Goal: Transaction & Acquisition: Book appointment/travel/reservation

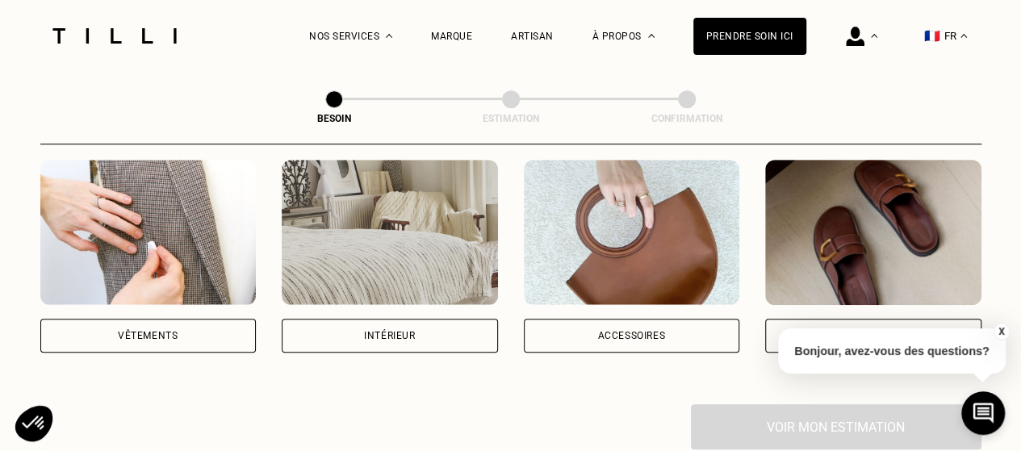
scroll to position [320, 0]
click at [161, 332] on div "Vêtements" at bounding box center [148, 336] width 216 height 34
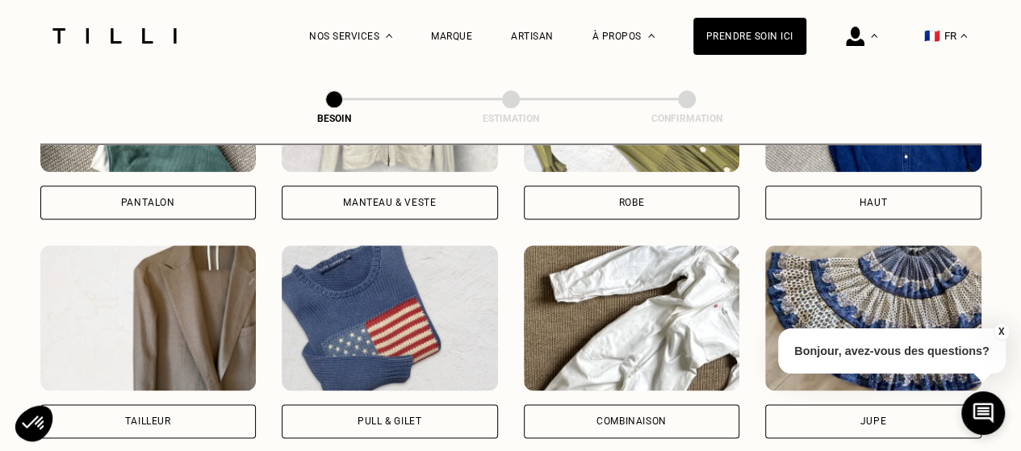
scroll to position [863, 0]
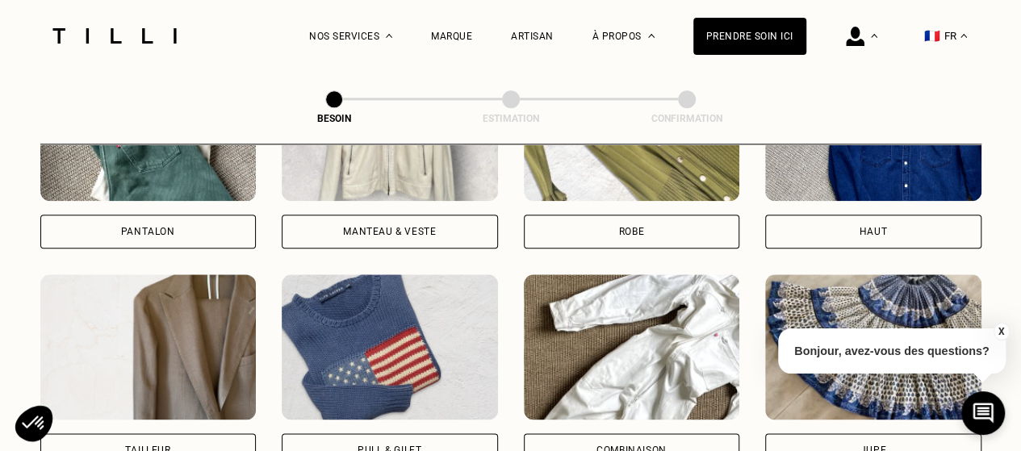
click at [191, 215] on div "Pantalon" at bounding box center [148, 232] width 216 height 34
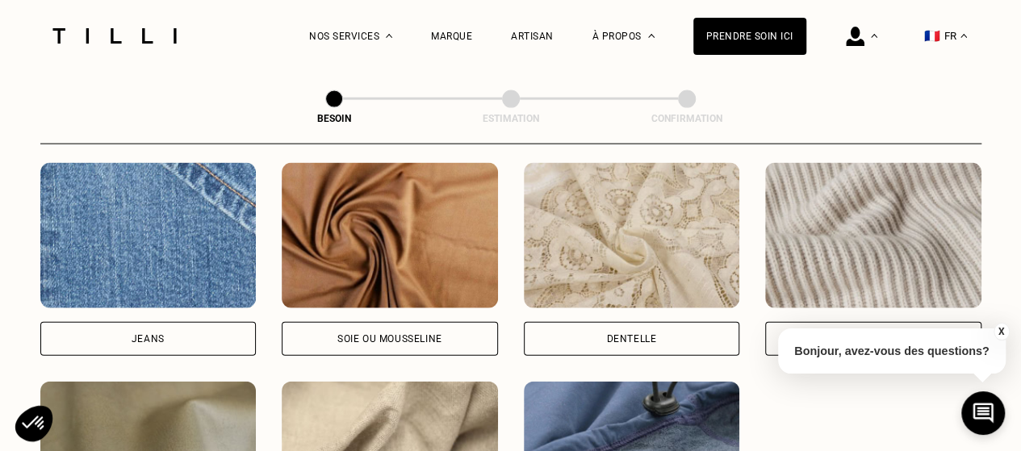
scroll to position [1797, 0]
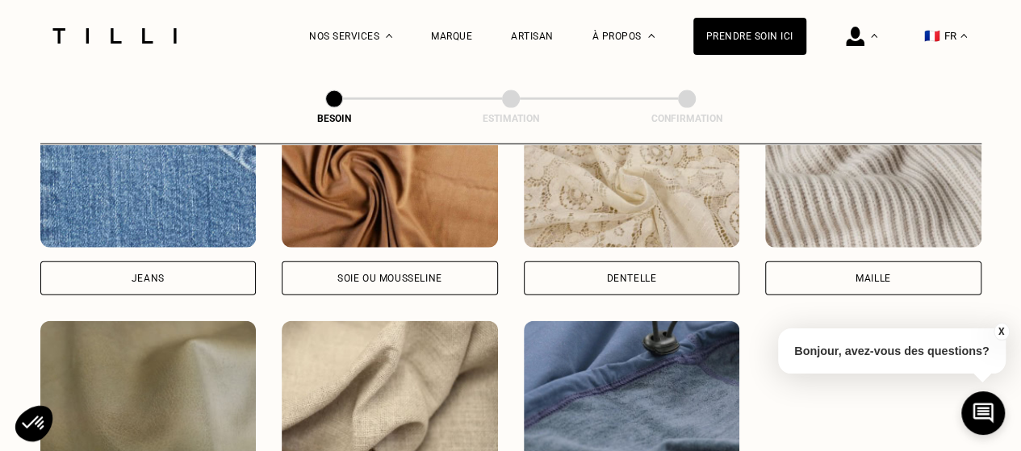
click at [166, 272] on div "Jeans" at bounding box center [148, 278] width 216 height 34
select select "FR"
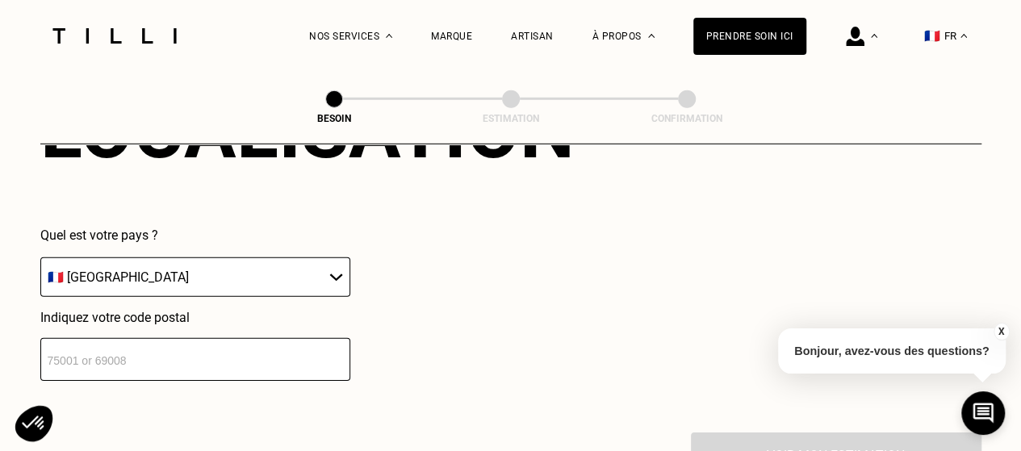
scroll to position [2335, 0]
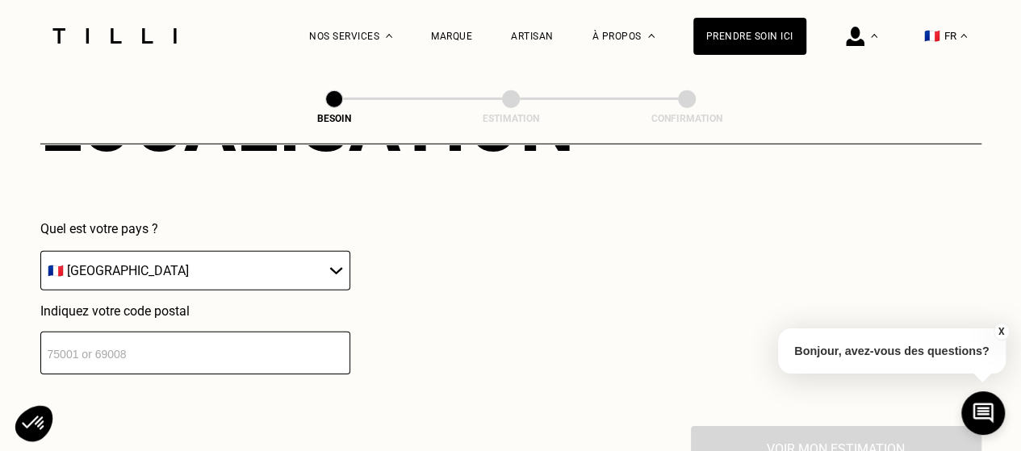
click at [239, 350] on input "number" at bounding box center [195, 353] width 310 height 43
type input "75005"
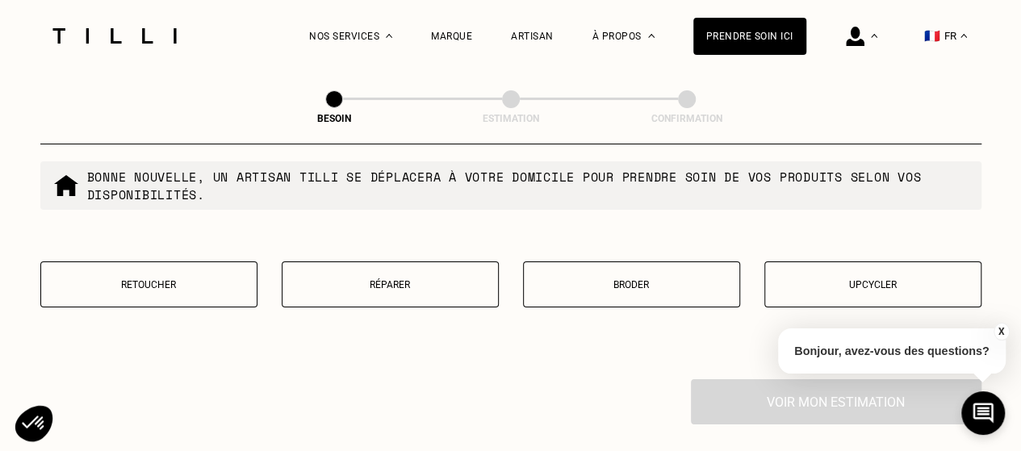
scroll to position [2807, 0]
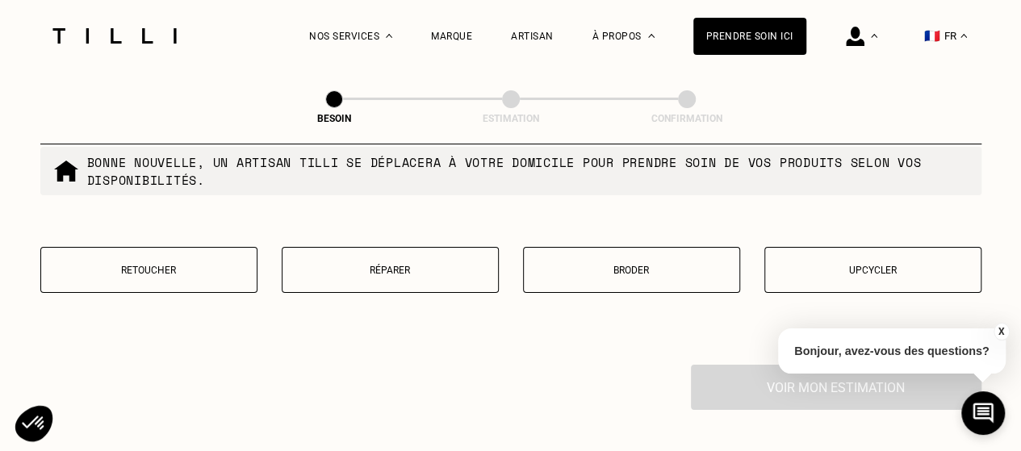
click at [226, 265] on p "Retoucher" at bounding box center [148, 270] width 199 height 11
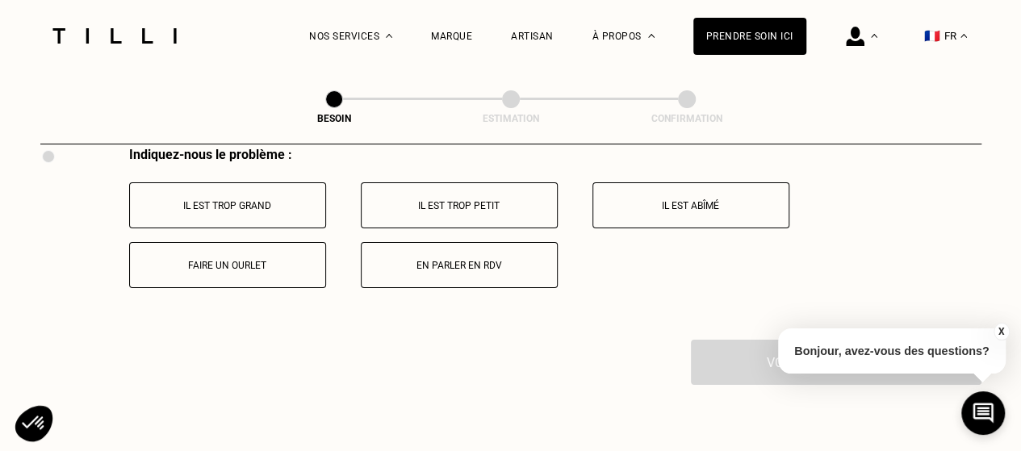
scroll to position [3024, 0]
click at [253, 261] on p "Faire un ourlet" at bounding box center [227, 266] width 179 height 11
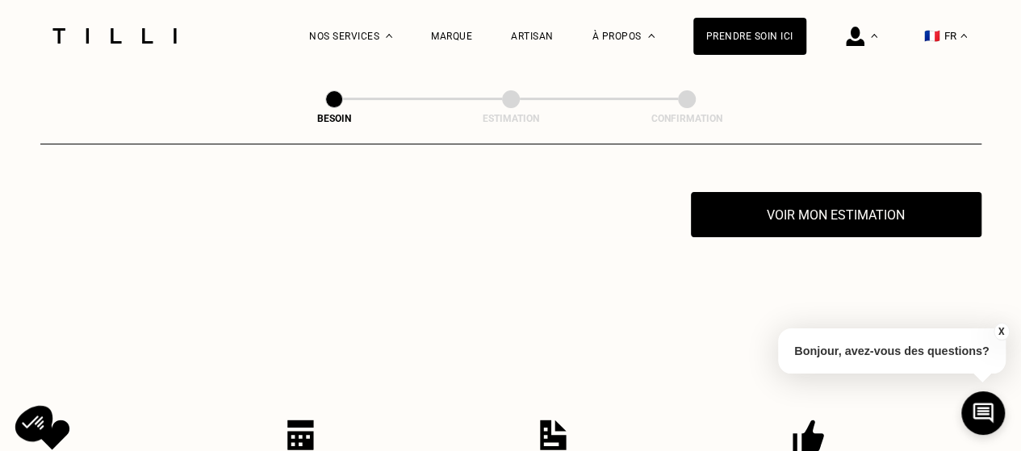
scroll to position [3174, 0]
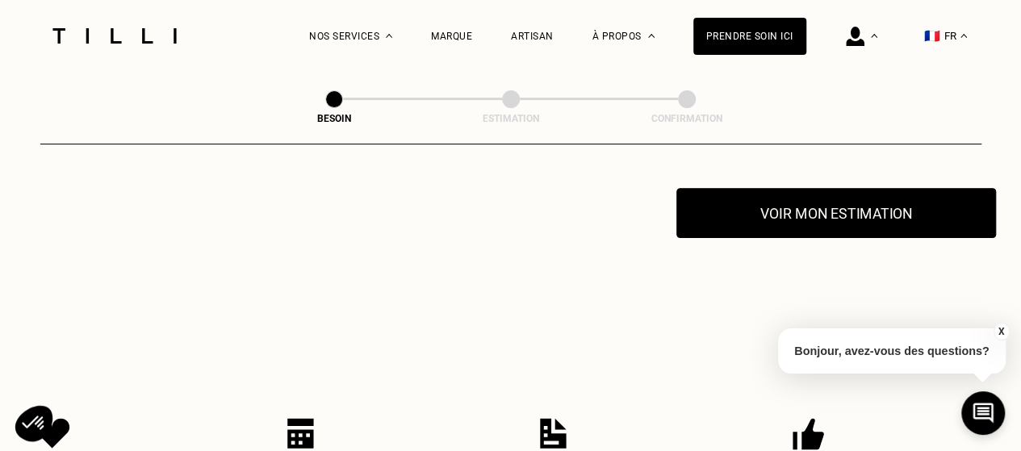
drag, startPoint x: 253, startPoint y: 257, endPoint x: 789, endPoint y: 222, distance: 536.8
click at [789, 222] on button "Voir mon estimation" at bounding box center [835, 213] width 319 height 50
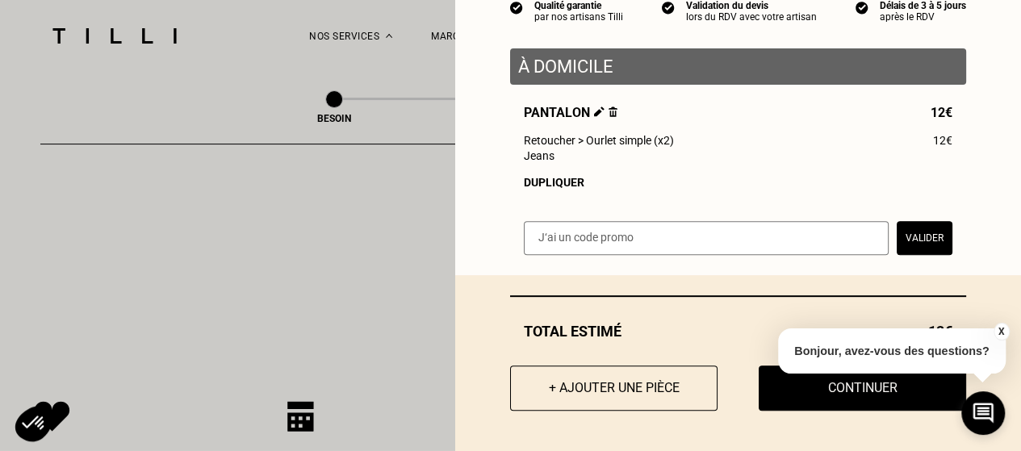
scroll to position [3192, 0]
click at [597, 386] on button "+ Ajouter une pièce" at bounding box center [613, 388] width 228 height 50
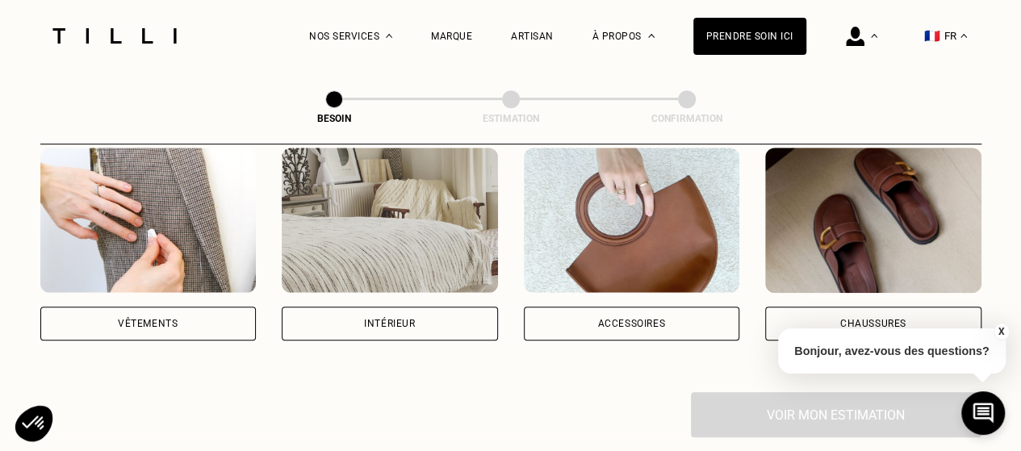
scroll to position [334, 0]
click at [145, 322] on div "Catégorie Vêtements Intérieur Accessoires Chaussures Voir mon estimation" at bounding box center [510, 221] width 941 height 432
click at [161, 315] on div "Vêtements" at bounding box center [148, 323] width 216 height 34
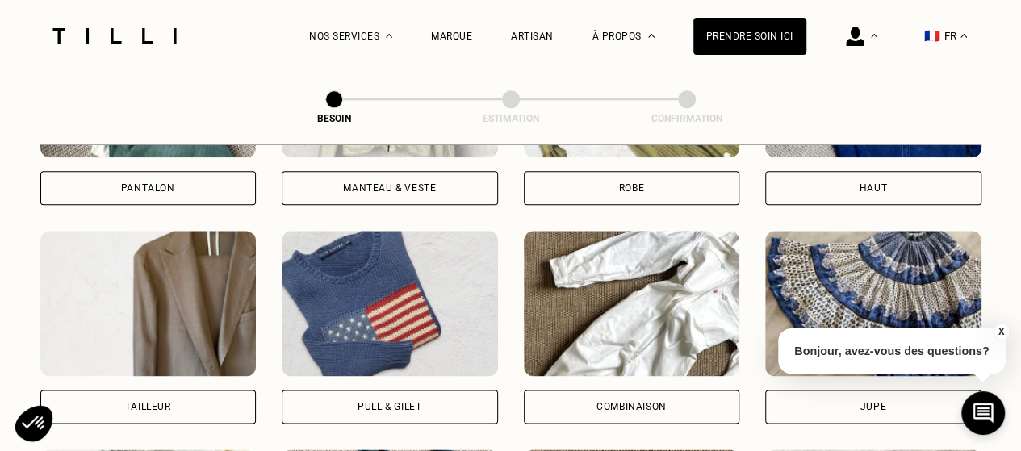
scroll to position [995, 0]
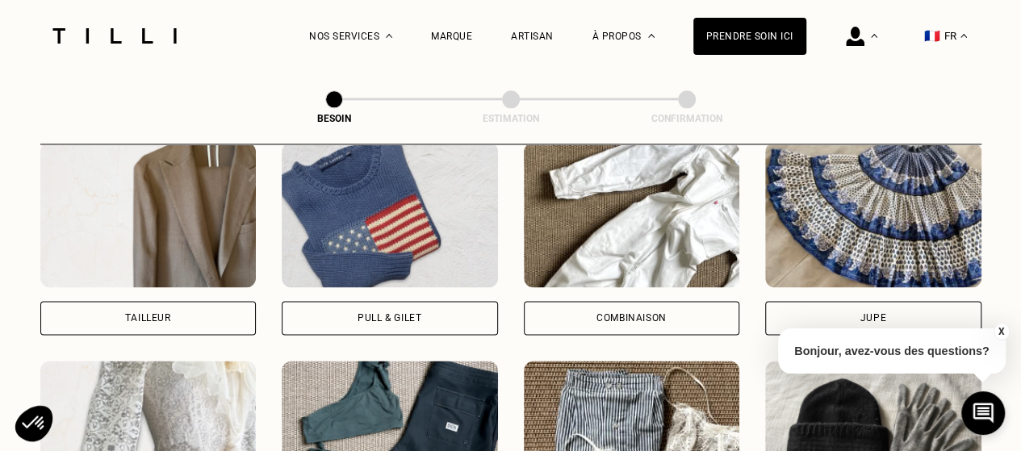
click at [344, 303] on div "Pull & gilet" at bounding box center [390, 318] width 216 height 34
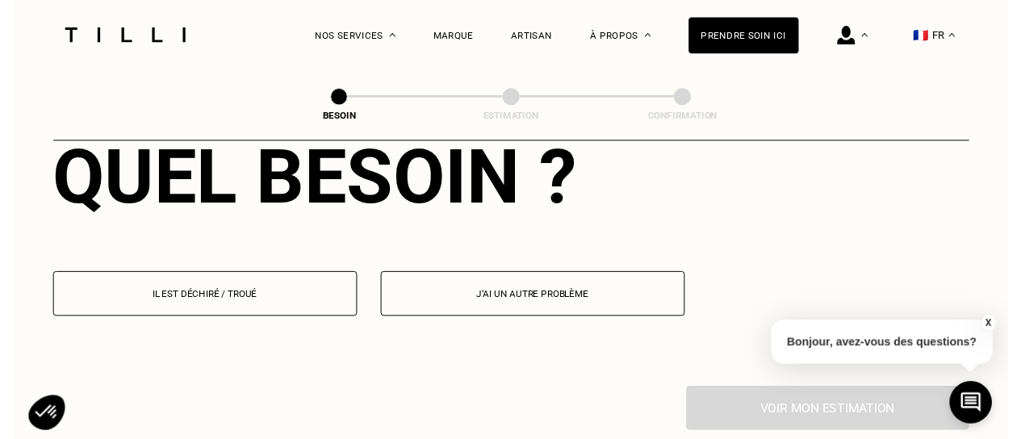
scroll to position [1517, 0]
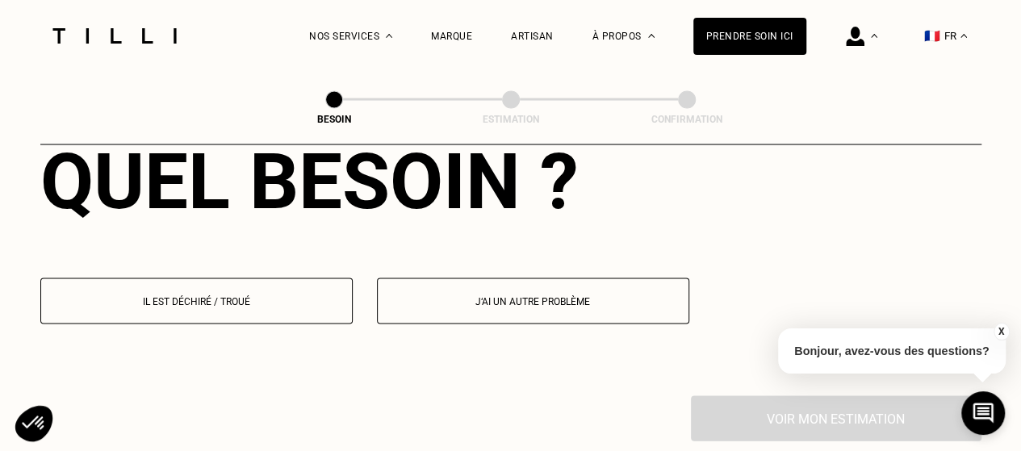
click at [268, 295] on p "Il est déchiré / troué" at bounding box center [196, 300] width 294 height 11
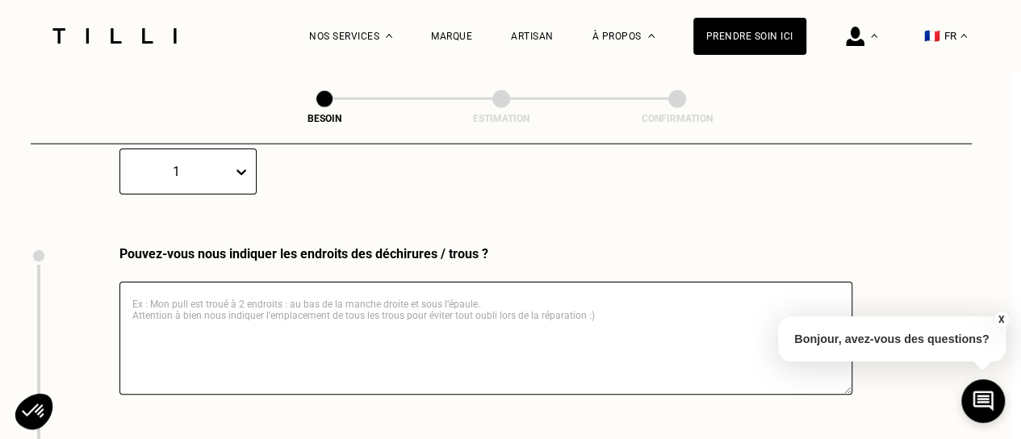
scroll to position [1800, 10]
click at [325, 281] on textarea at bounding box center [485, 337] width 733 height 113
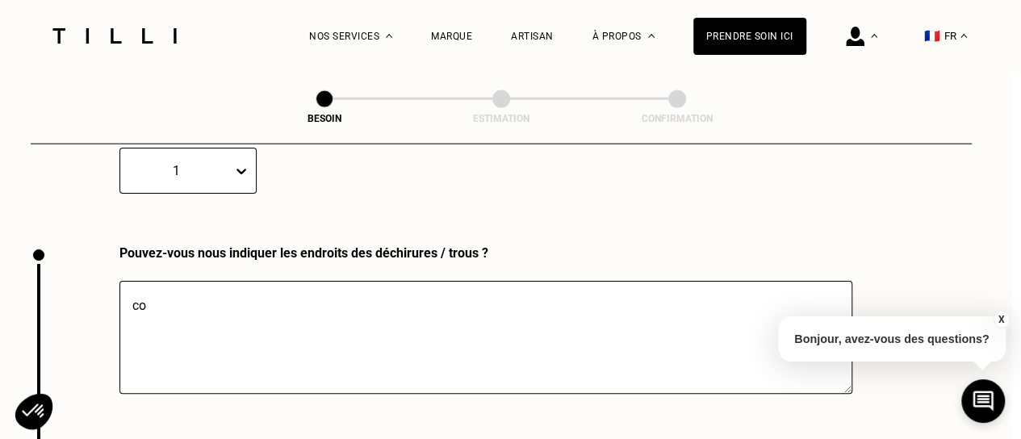
type textarea "c"
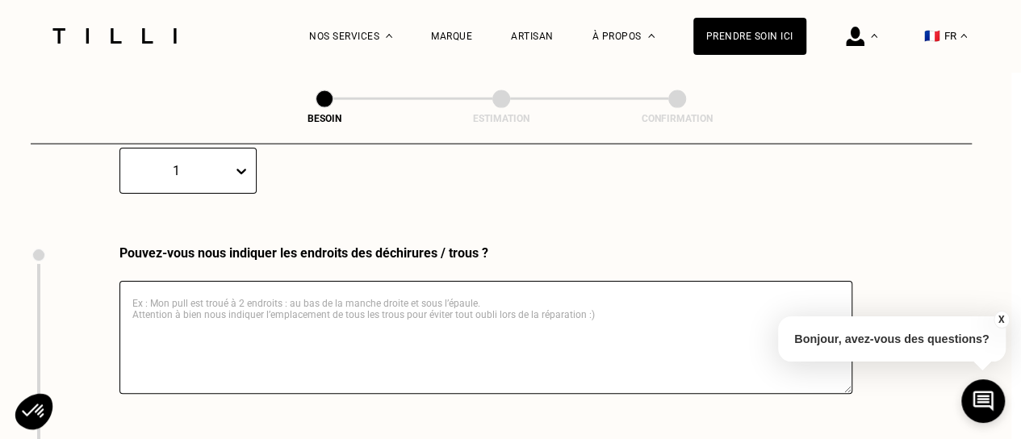
type textarea "c"
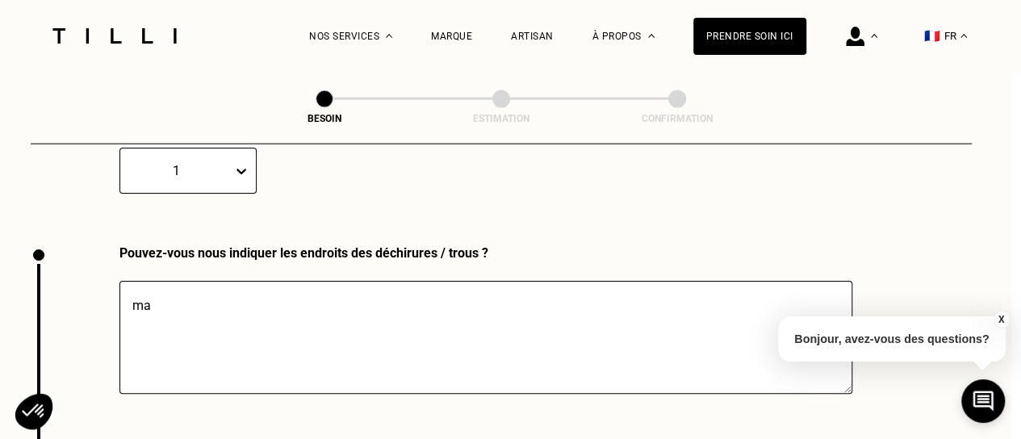
type textarea "m"
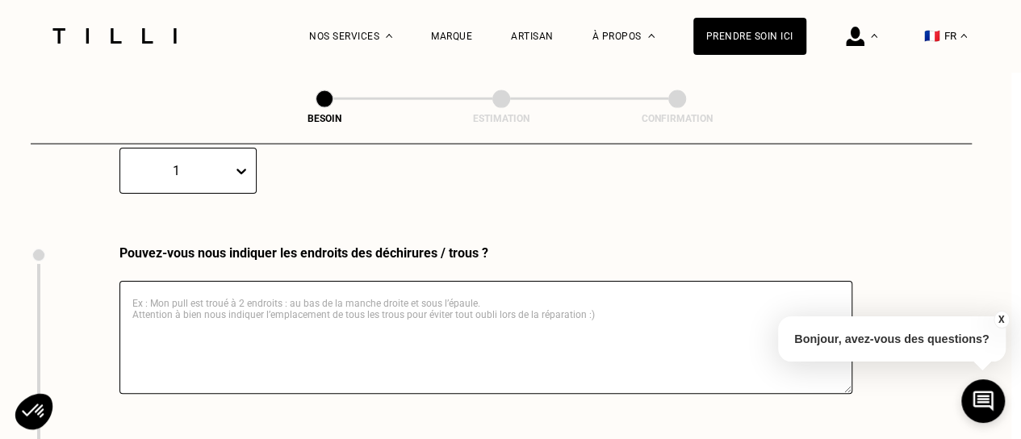
type textarea "u"
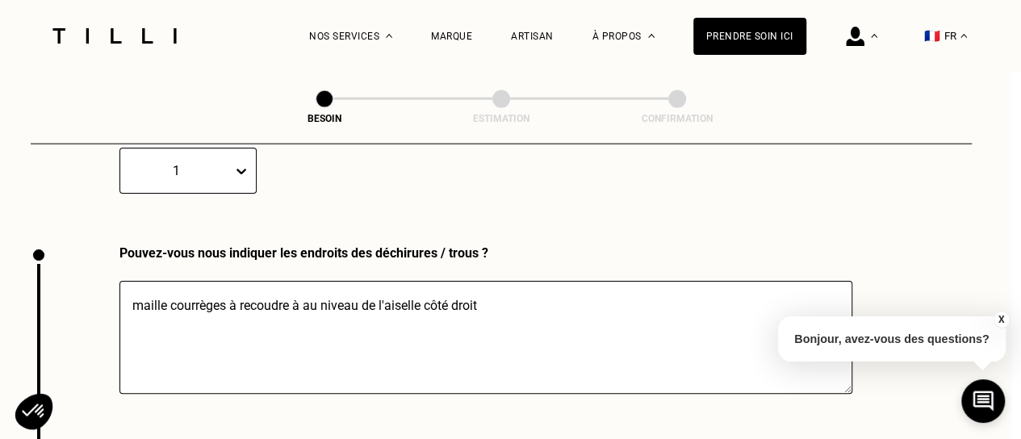
click at [226, 288] on textarea "maille courrèges à recoudre à au niveau de l'aiselle côté droit" at bounding box center [485, 337] width 733 height 113
click at [211, 288] on textarea "maille courrèges à recoudre à au niveau de l'aiselle côté droit" at bounding box center [485, 337] width 733 height 113
click at [395, 292] on textarea "maille courrèges à recoudre à au niveau de l'aiselle côté droit" at bounding box center [485, 337] width 733 height 113
click at [303, 281] on textarea "maille courrèges à recoudre à au niveau de l'aisselle côté droit" at bounding box center [485, 337] width 733 height 113
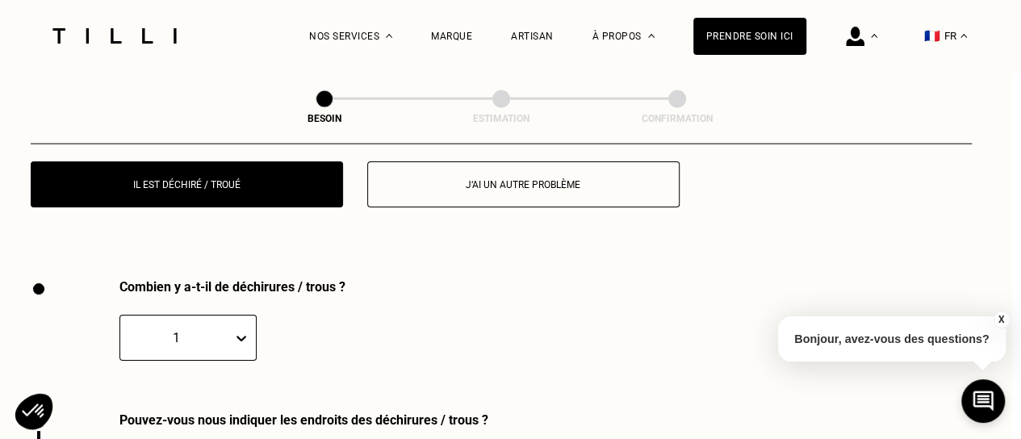
scroll to position [1638, 10]
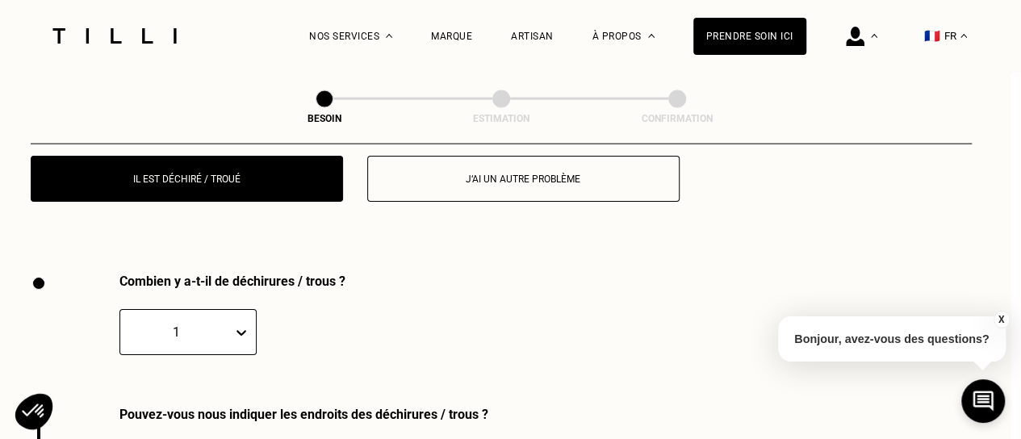
type textarea "maille courrèges à recoudre à au niveau de l'aisselle côté droit"
click at [492, 173] on p "J‘ai un autre problème" at bounding box center [523, 178] width 294 height 11
select select "FR"
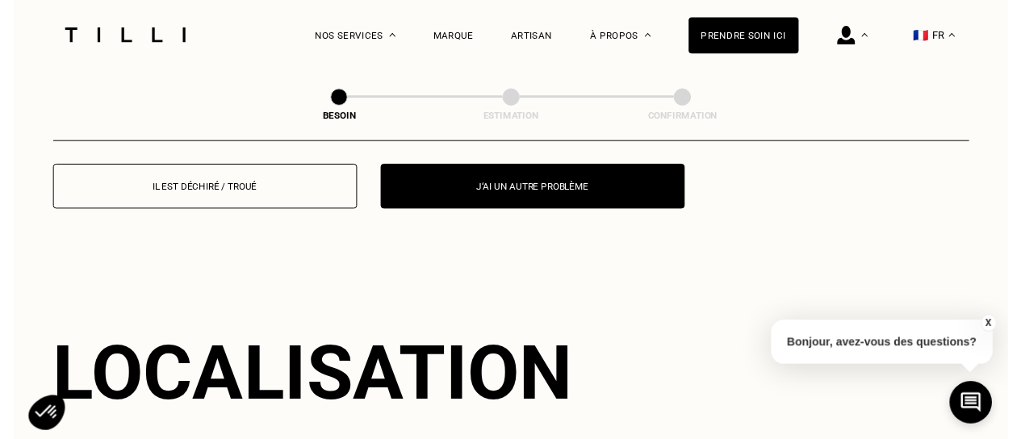
scroll to position [1626, 0]
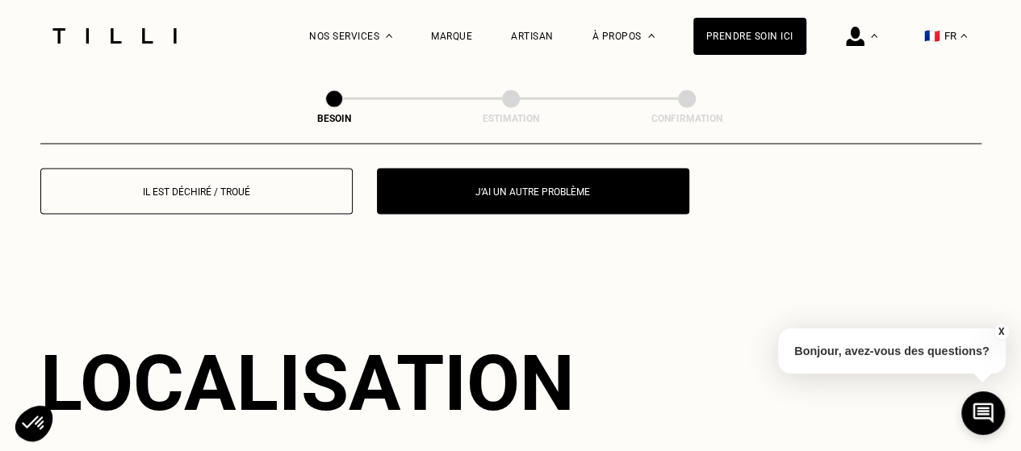
click at [238, 170] on button "Il est déchiré / troué" at bounding box center [196, 192] width 312 height 46
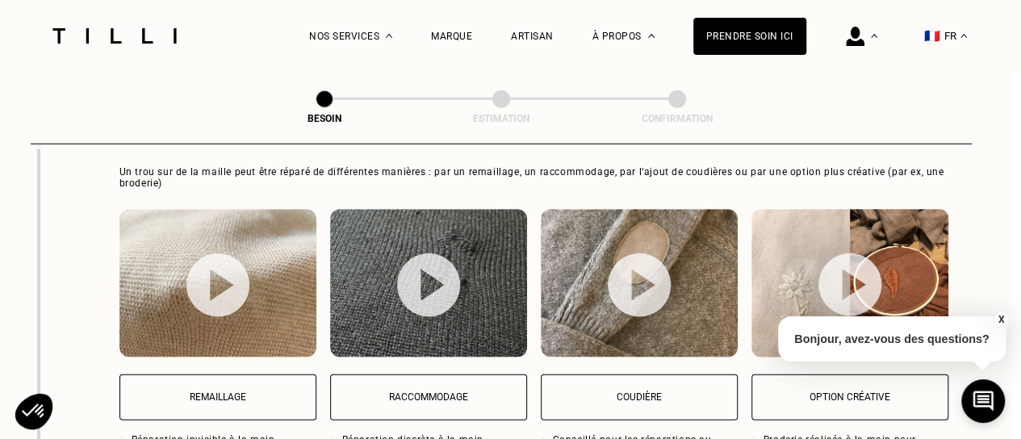
scroll to position [2115, 10]
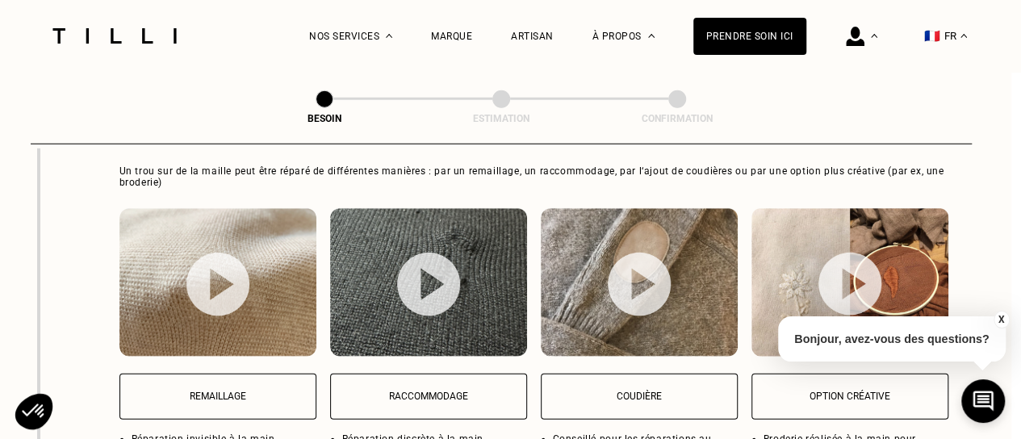
click at [215, 390] on p "Remaillage" at bounding box center [217, 395] width 179 height 11
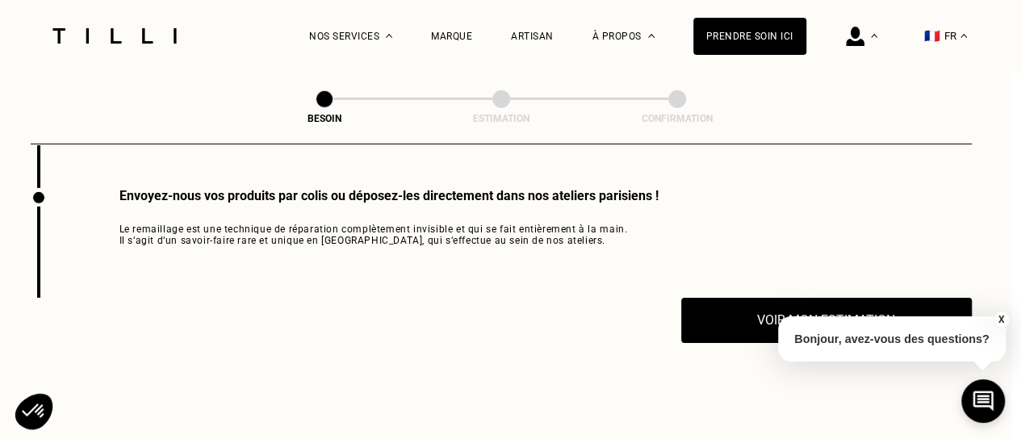
scroll to position [2444, 10]
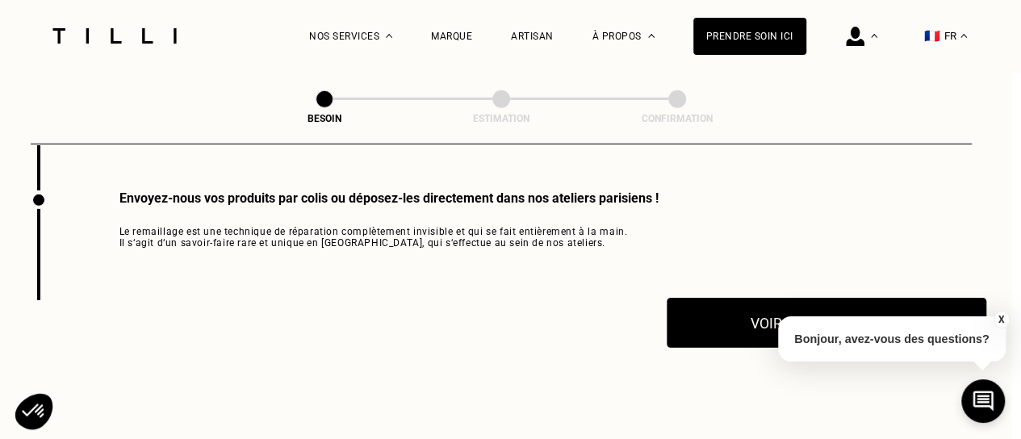
click at [701, 307] on button "Voir mon estimation" at bounding box center [825, 323] width 319 height 50
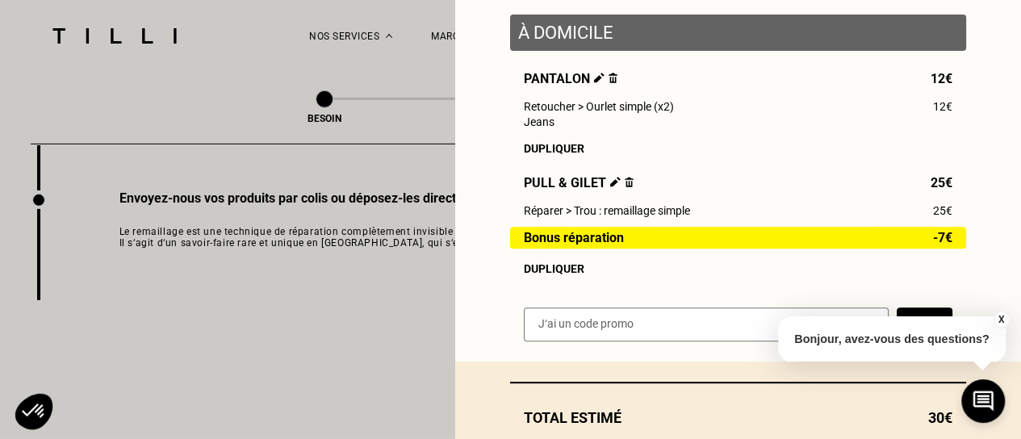
scroll to position [307, 0]
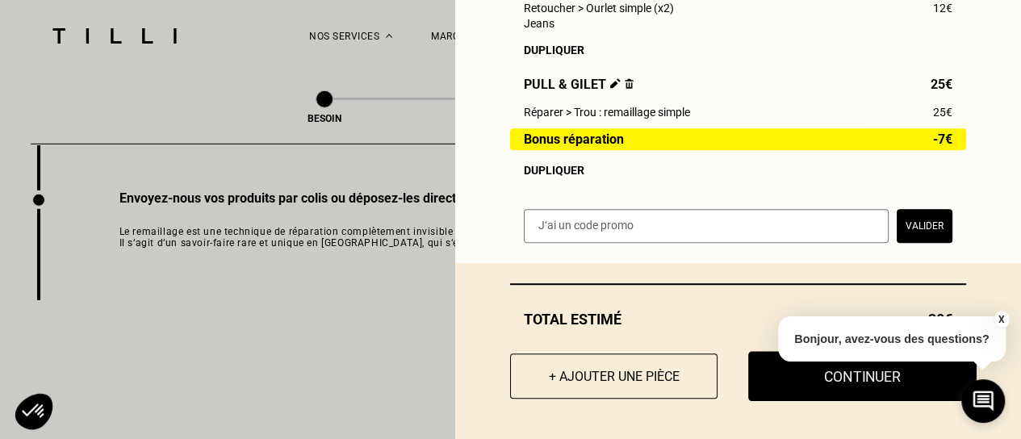
click at [799, 377] on button "Continuer" at bounding box center [862, 376] width 228 height 50
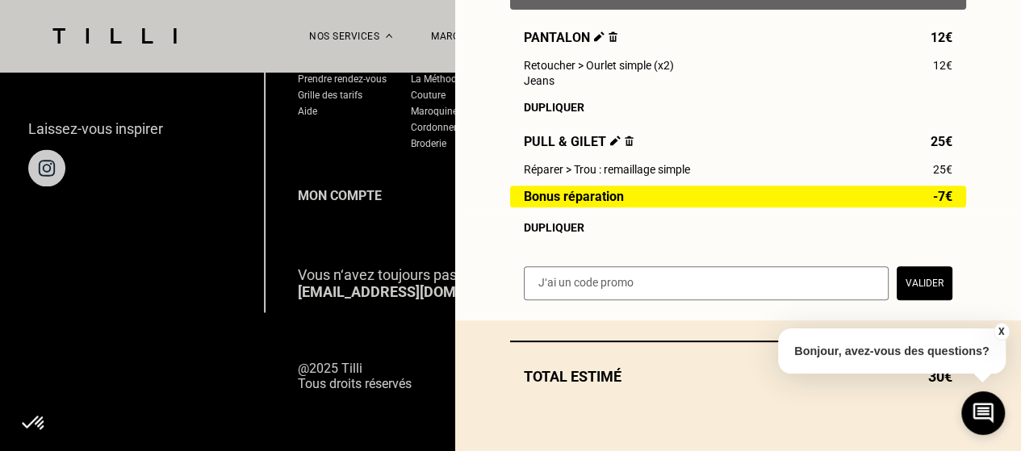
scroll to position [250, 0]
select select "FR"
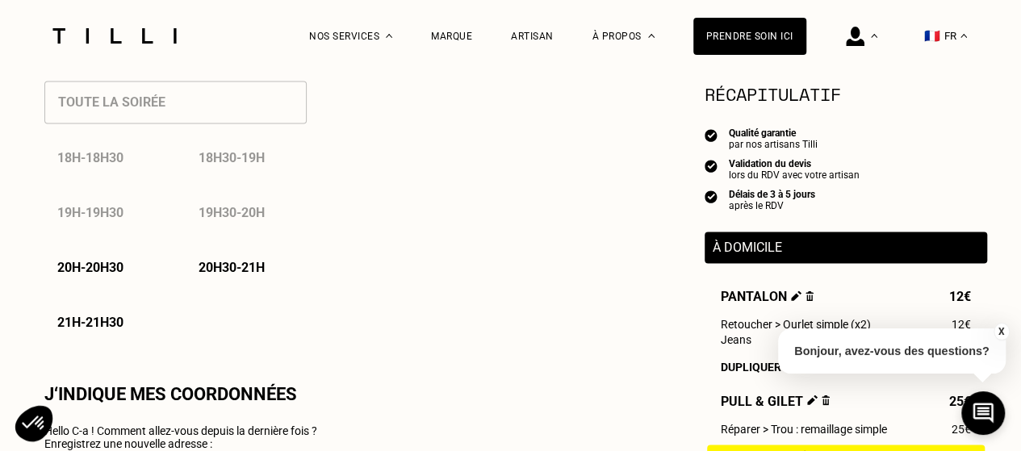
type input "06 24 48 16 80"
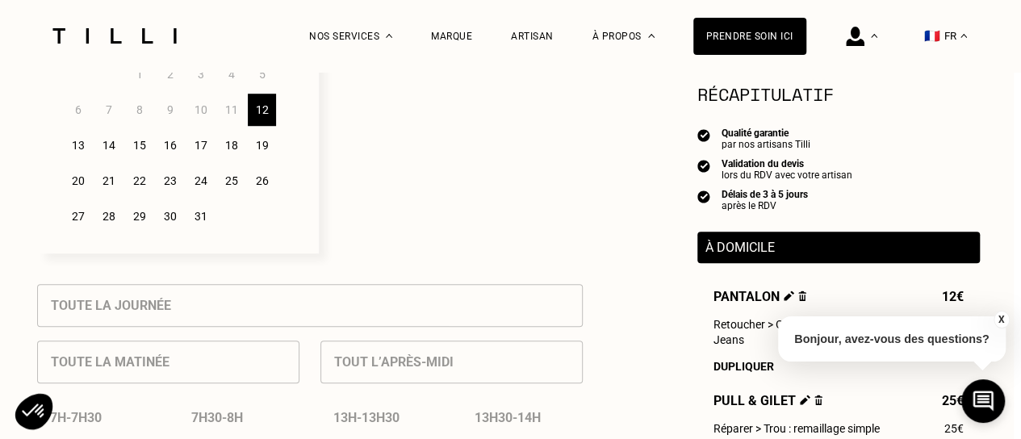
scroll to position [543, 8]
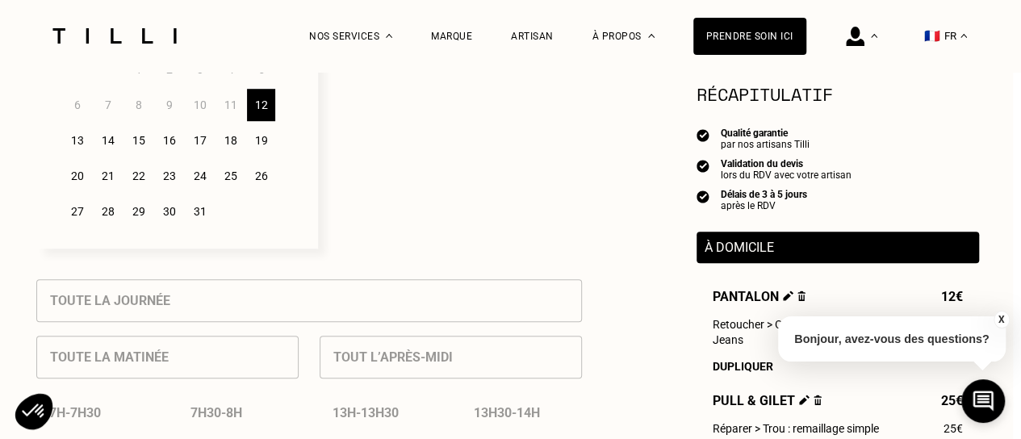
click at [998, 314] on button "X" at bounding box center [1000, 320] width 16 height 18
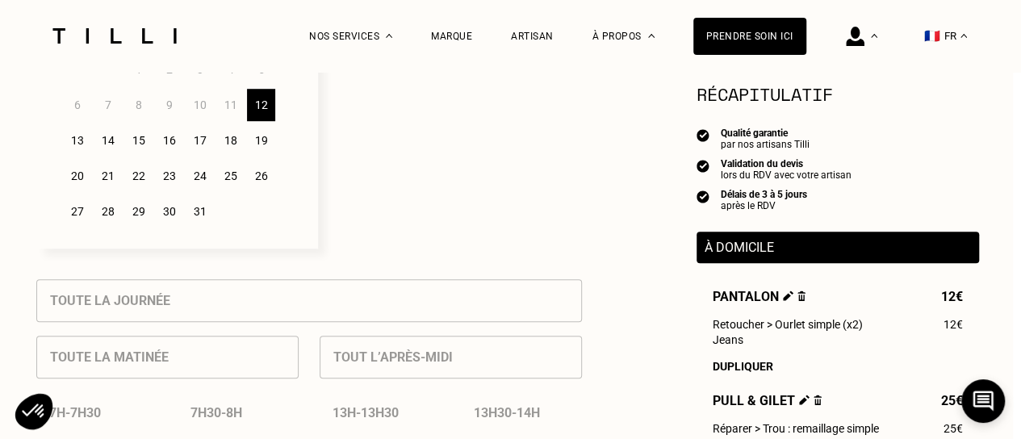
click at [783, 297] on img at bounding box center [788, 295] width 10 height 10
select select "FR"
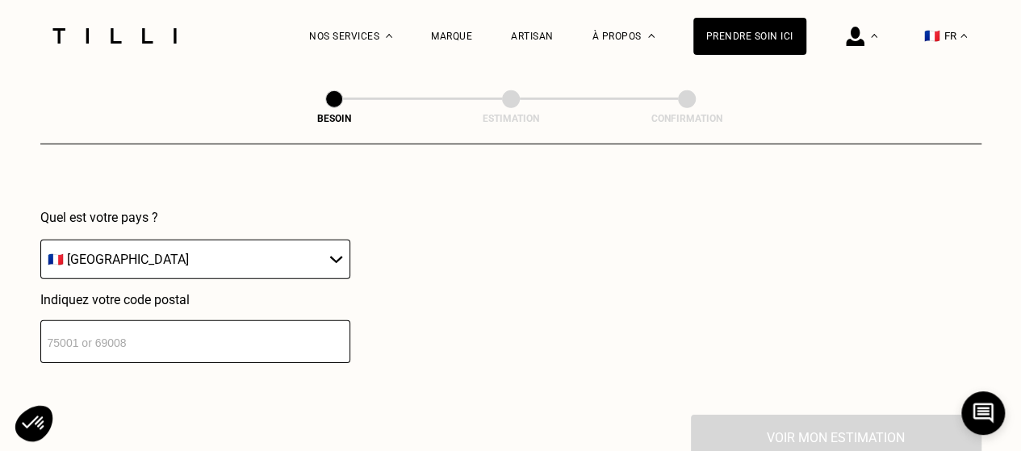
scroll to position [2306, 0]
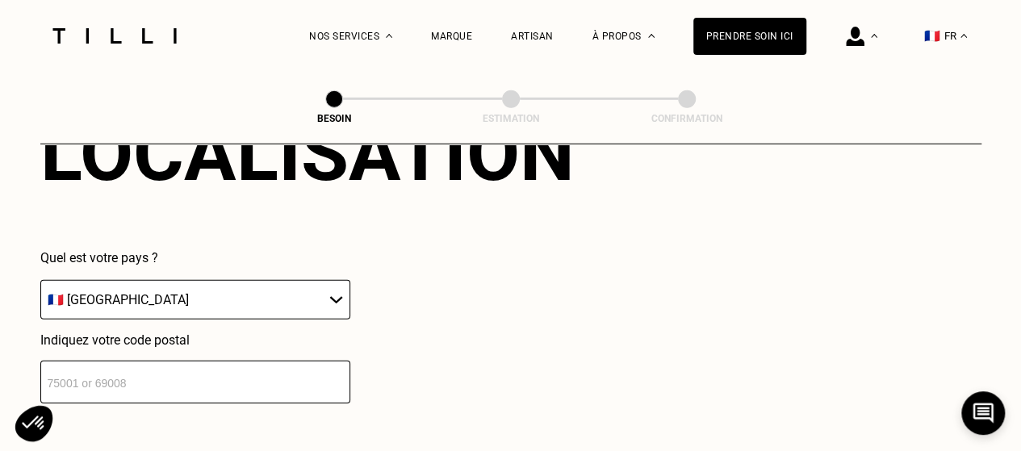
click at [182, 372] on input "number" at bounding box center [195, 382] width 310 height 43
type input "75005"
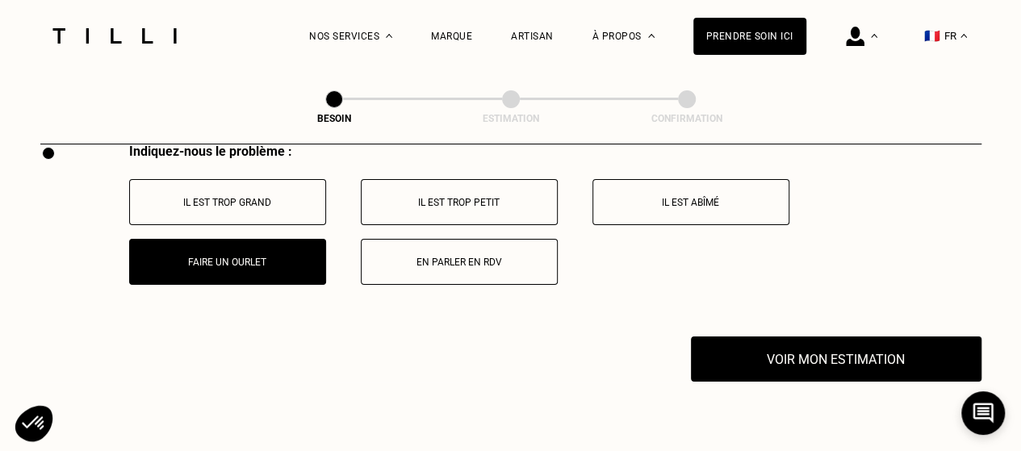
scroll to position [3069, 0]
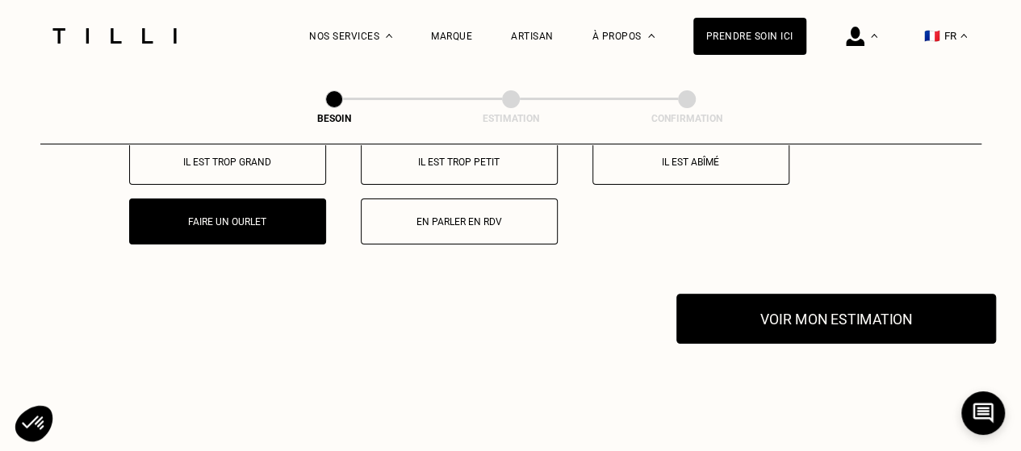
click at [745, 311] on button "Voir mon estimation" at bounding box center [835, 319] width 319 height 50
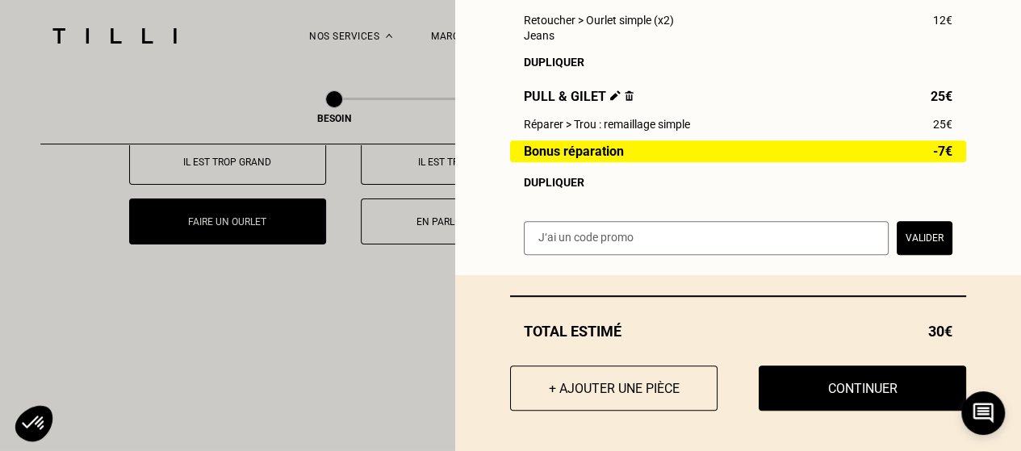
scroll to position [295, 0]
click at [649, 386] on button "+ Ajouter une pièce" at bounding box center [613, 388] width 228 height 50
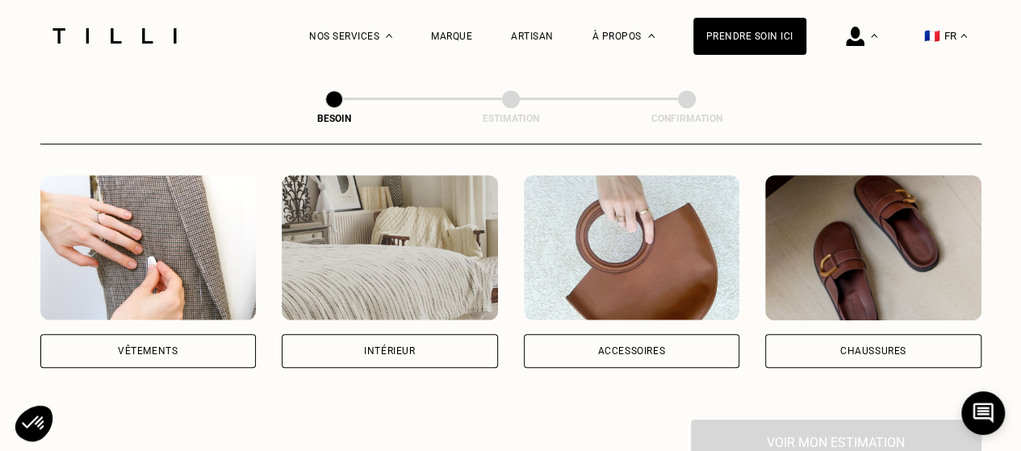
scroll to position [390, 0]
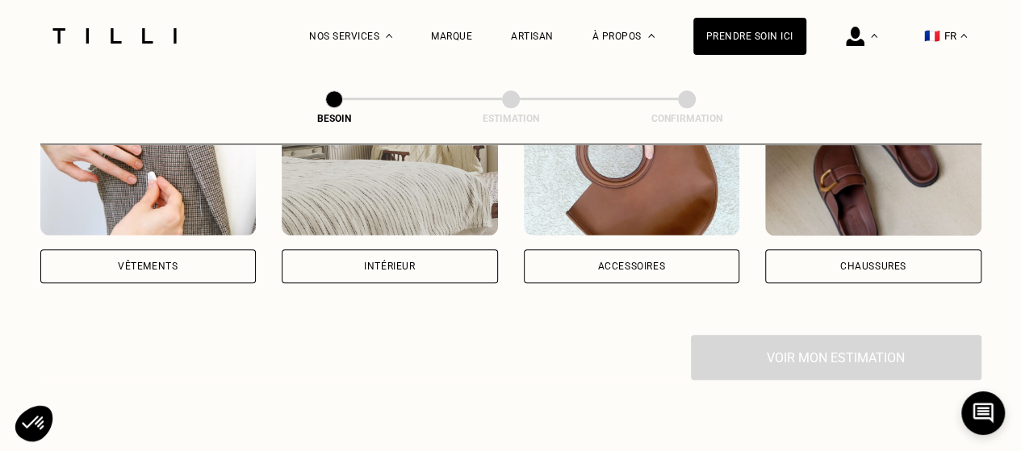
click at [186, 249] on div "Vêtements" at bounding box center [148, 266] width 216 height 34
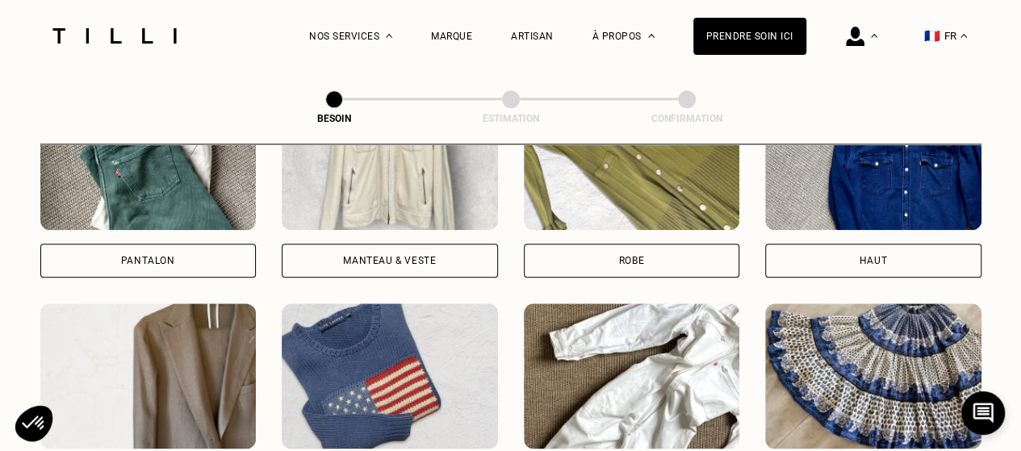
click at [186, 245] on div "Pantalon" at bounding box center [148, 261] width 216 height 34
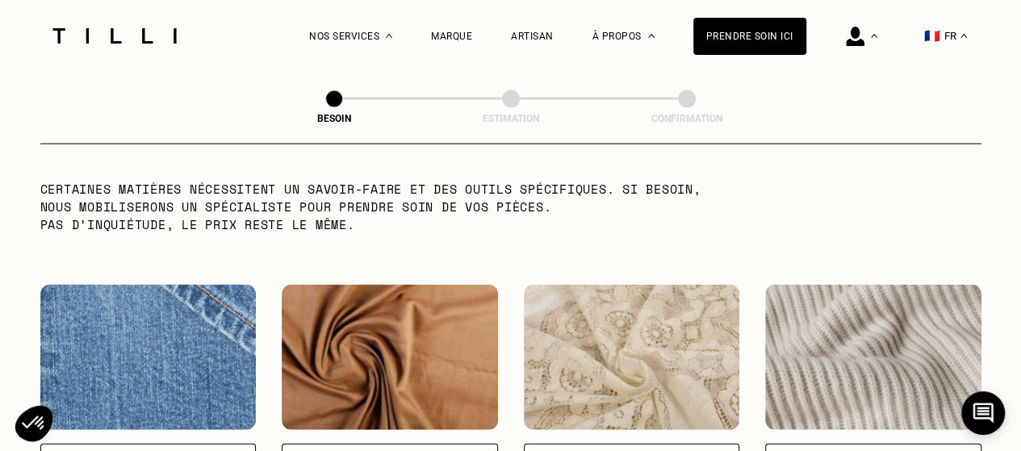
scroll to position [1750, 0]
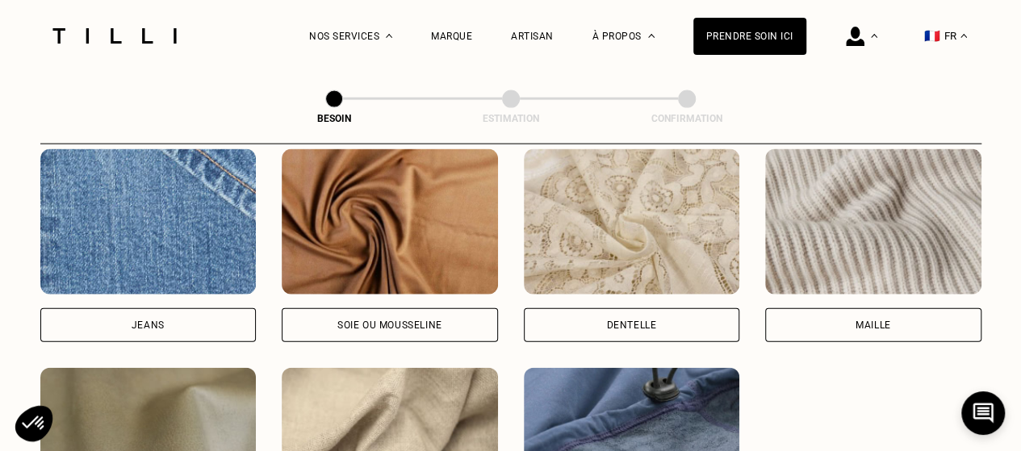
click at [144, 318] on div "Jeans" at bounding box center [148, 325] width 216 height 34
select select "FR"
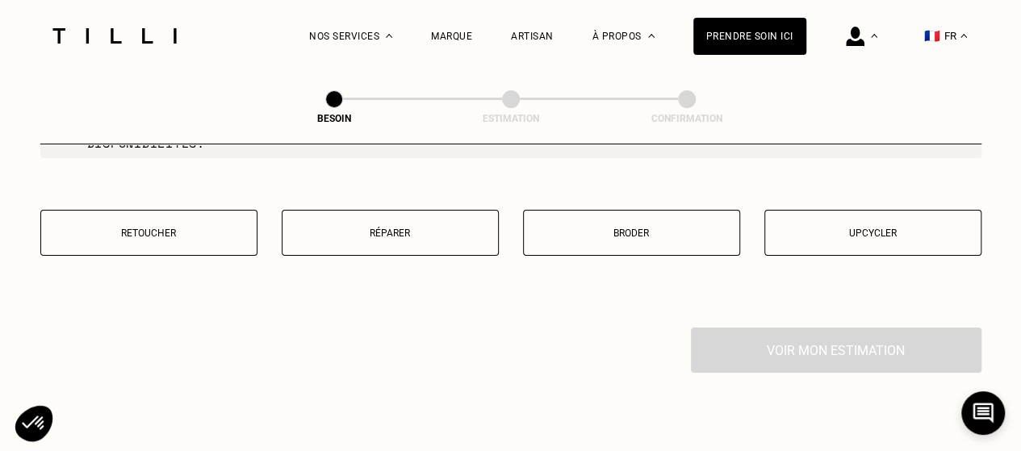
scroll to position [2845, 0]
click at [174, 238] on button "Retoucher" at bounding box center [148, 232] width 217 height 46
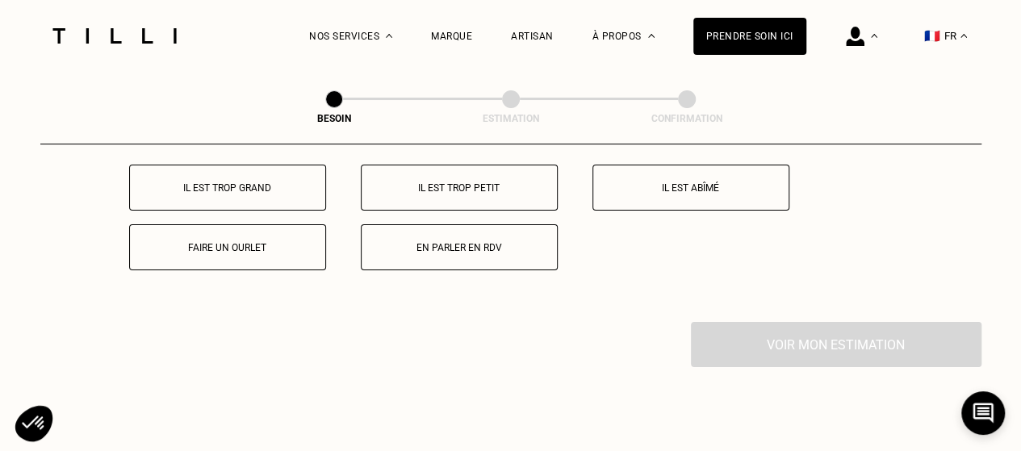
click at [174, 242] on p "Faire un ourlet" at bounding box center [227, 247] width 179 height 11
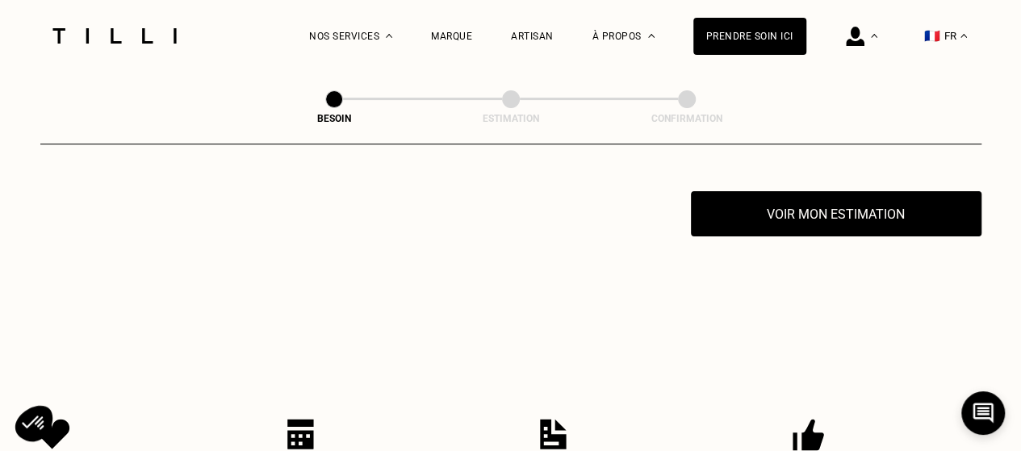
scroll to position [3174, 0]
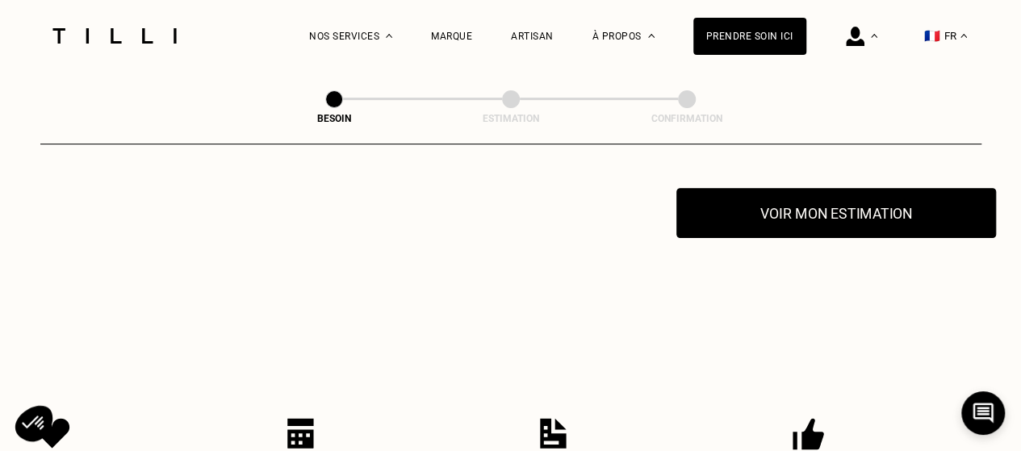
click at [851, 199] on button "Voir mon estimation" at bounding box center [835, 213] width 319 height 50
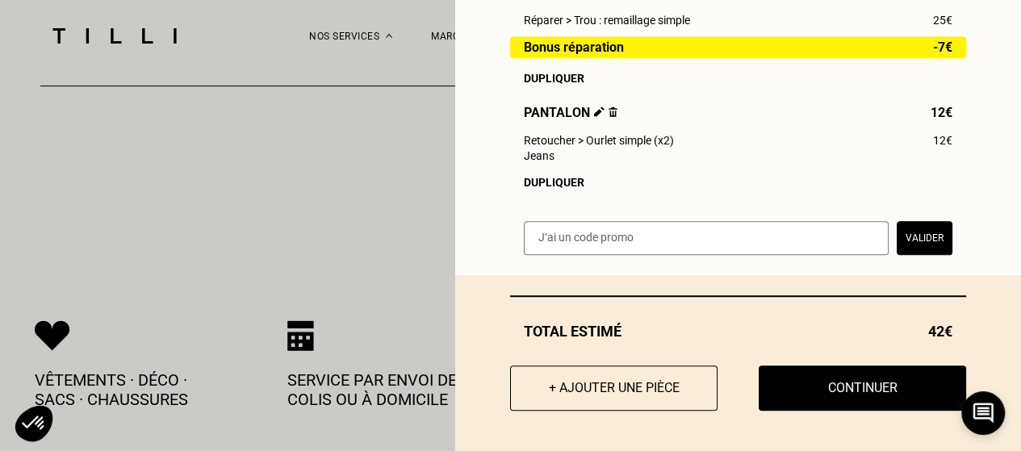
scroll to position [3275, 0]
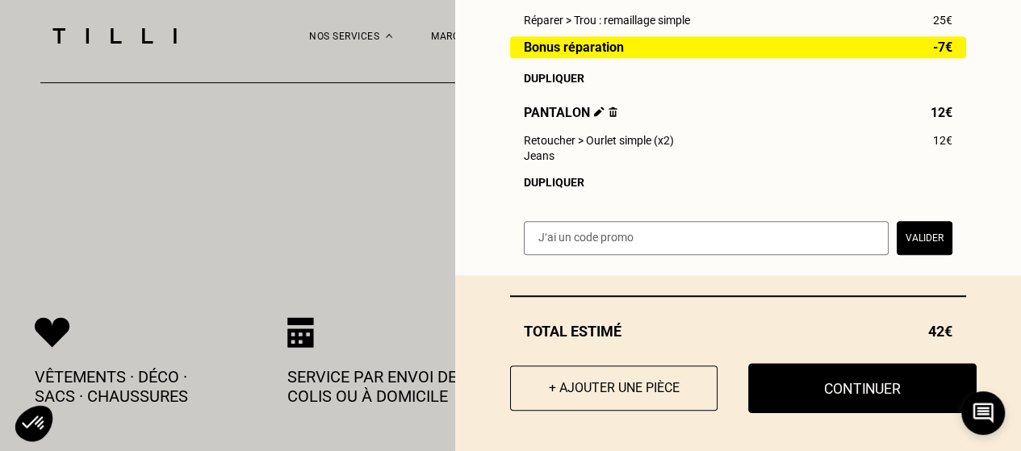
click at [815, 378] on button "Continuer" at bounding box center [862, 388] width 228 height 50
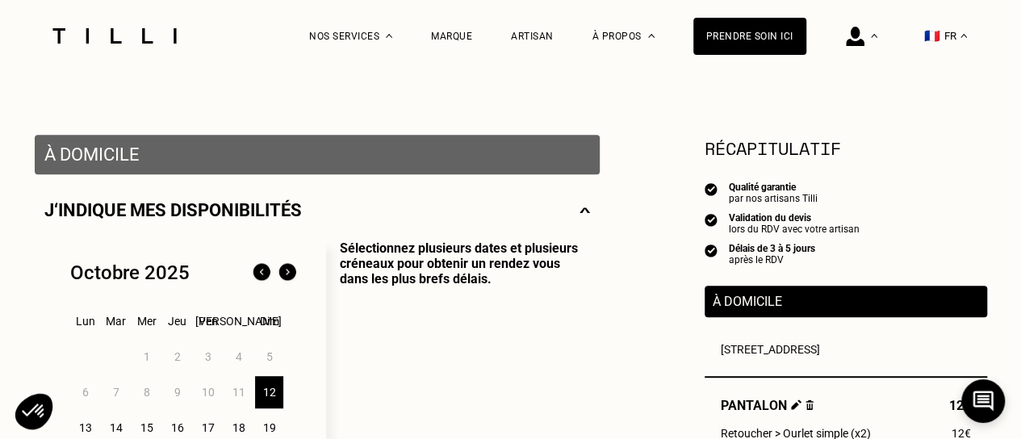
scroll to position [374, 0]
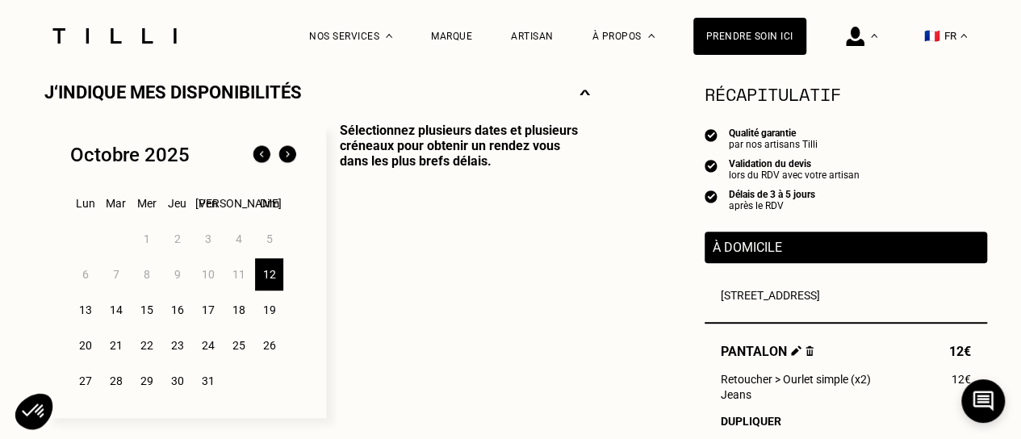
click at [149, 310] on div "15" at bounding box center [146, 310] width 28 height 32
click at [215, 309] on div "17" at bounding box center [208, 310] width 28 height 32
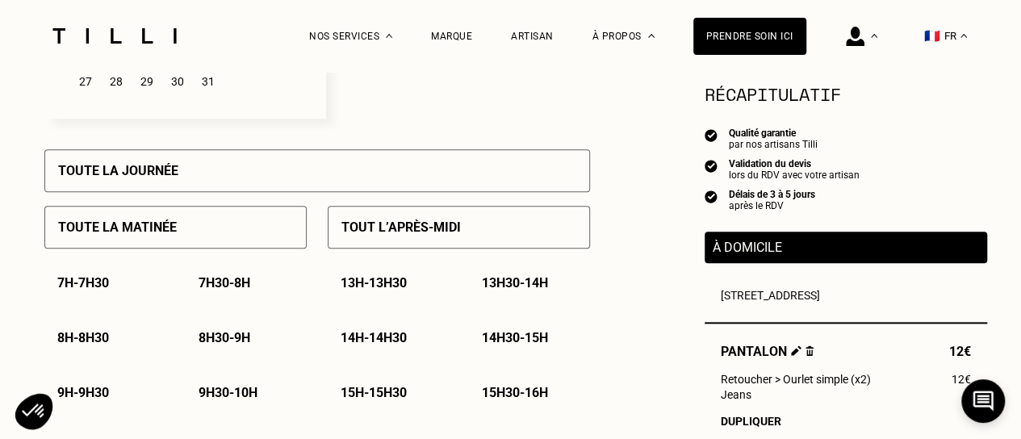
scroll to position [674, 0]
click at [343, 173] on div "Toute la journée" at bounding box center [316, 169] width 545 height 43
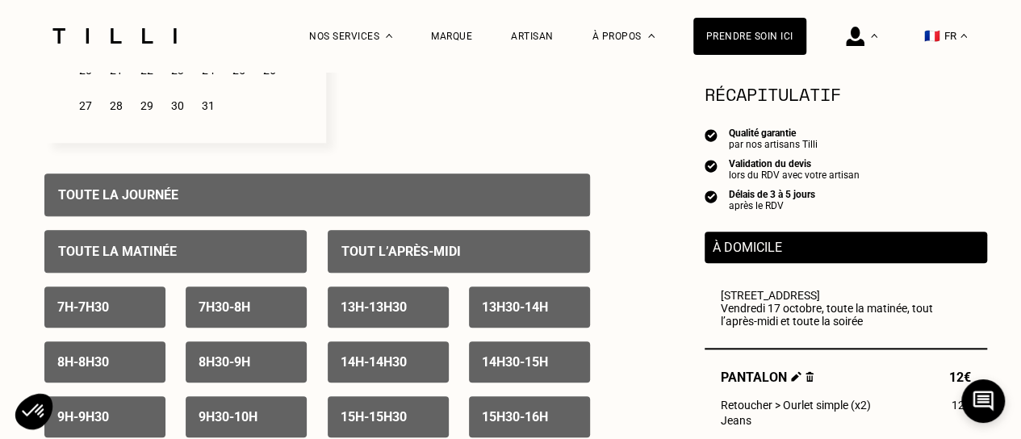
scroll to position [648, 0]
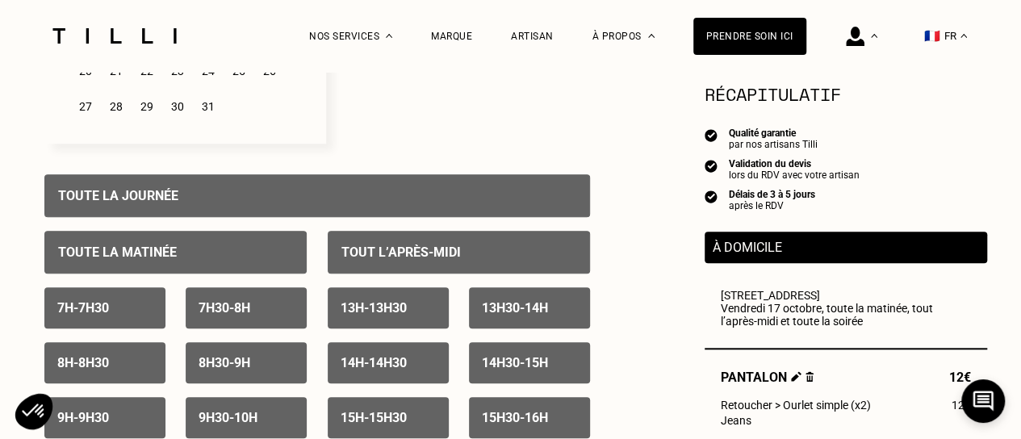
click at [308, 180] on div "Toute la journée" at bounding box center [316, 195] width 545 height 43
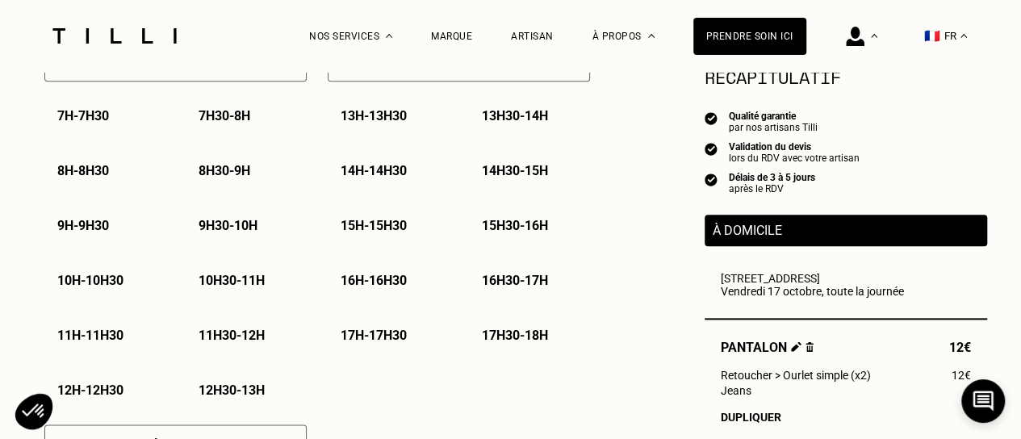
scroll to position [841, 0]
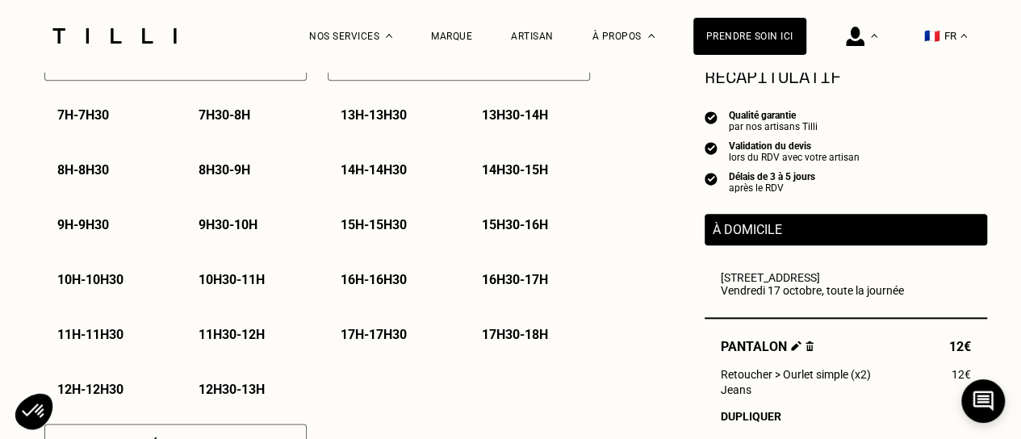
click at [123, 287] on p "10h - 10h30" at bounding box center [90, 279] width 66 height 15
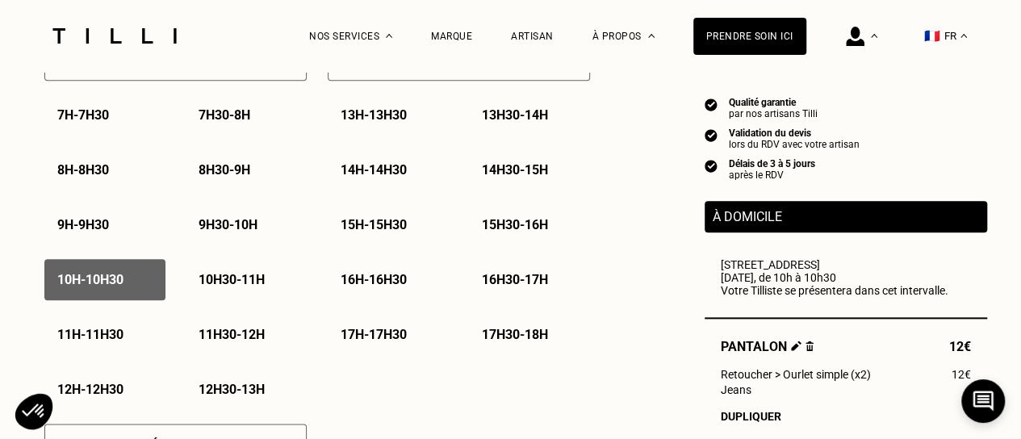
click at [226, 292] on div "10h30 - 11h" at bounding box center [246, 279] width 121 height 41
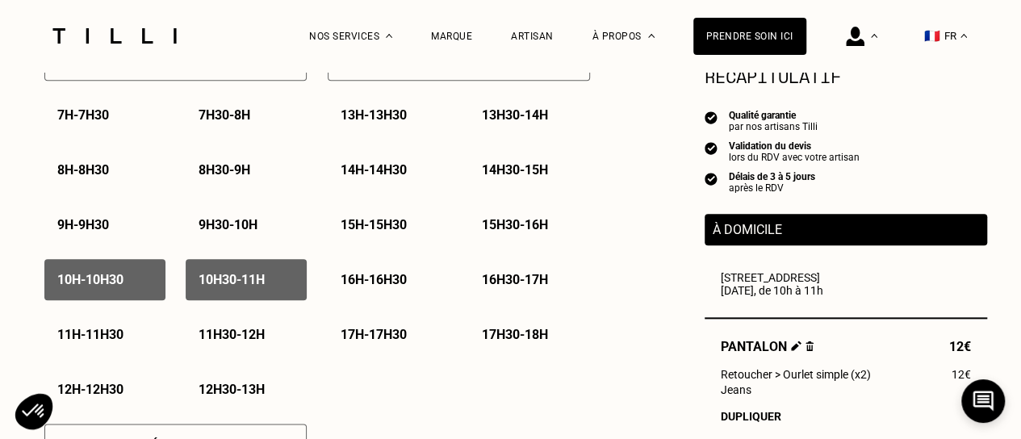
click at [113, 335] on p "11h - 11h30" at bounding box center [90, 334] width 66 height 15
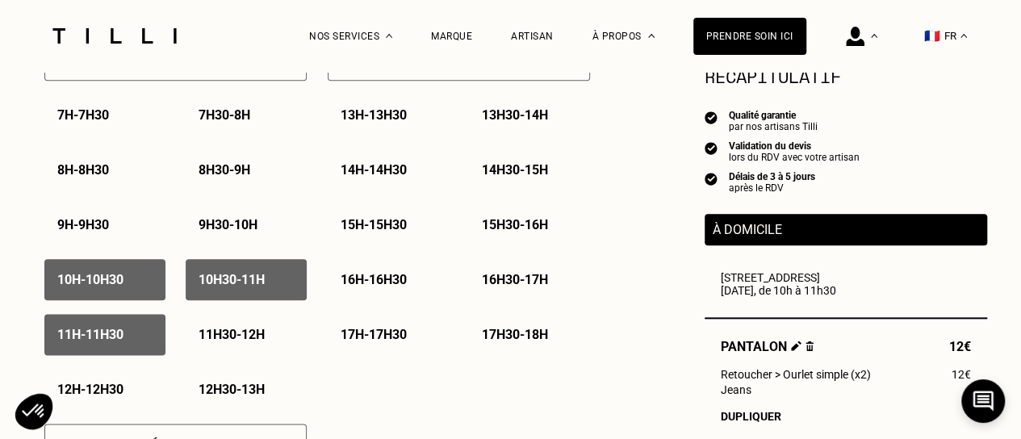
click at [223, 336] on p "11h30 - 12h" at bounding box center [231, 334] width 66 height 15
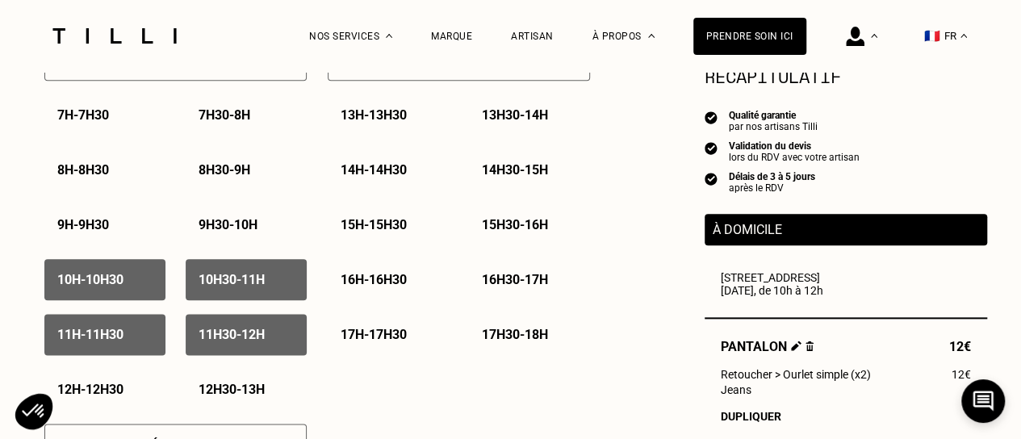
click at [116, 383] on div "12h - 12h30" at bounding box center [104, 389] width 121 height 41
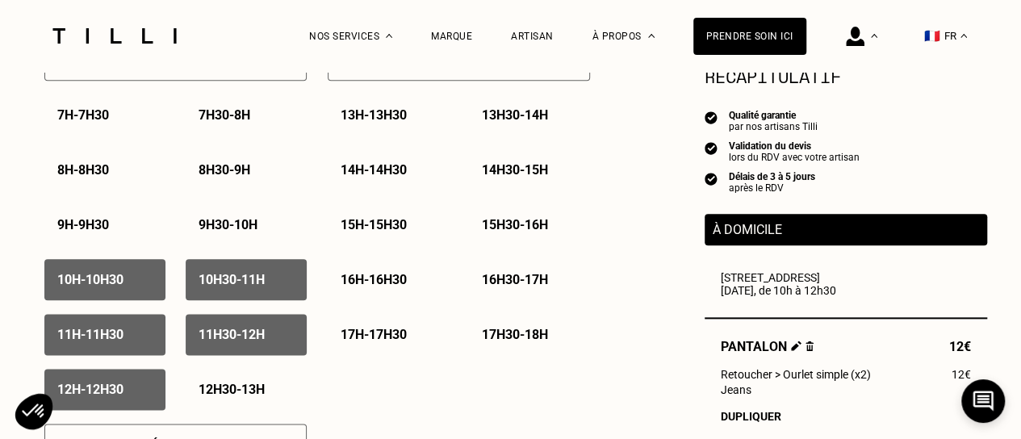
click at [237, 385] on div "12h30 - 13h" at bounding box center [246, 389] width 121 height 41
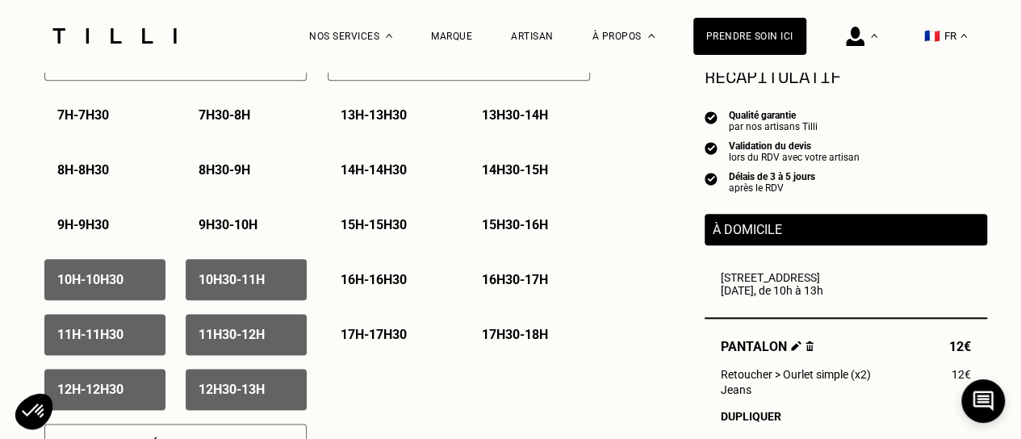
click at [384, 112] on p "13h - 13h30" at bounding box center [373, 114] width 66 height 15
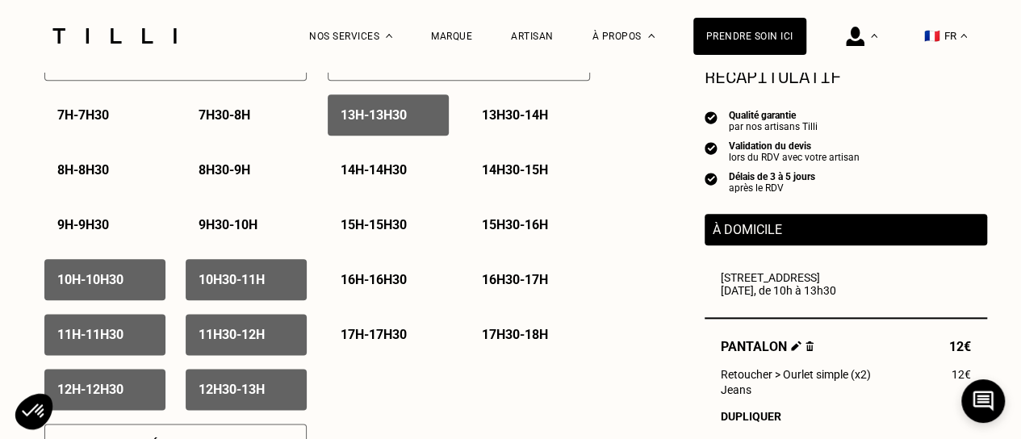
click at [520, 115] on p "13h30 - 14h" at bounding box center [515, 114] width 66 height 15
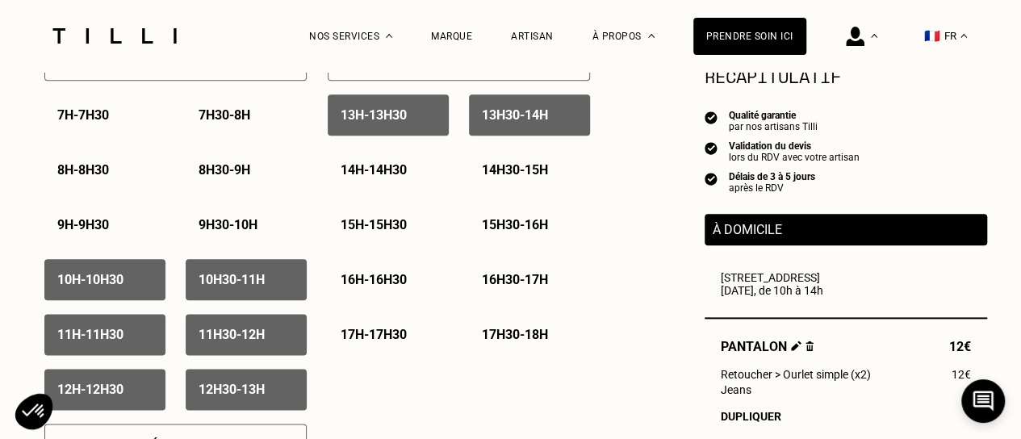
click at [384, 177] on p "14h - 14h30" at bounding box center [373, 169] width 66 height 15
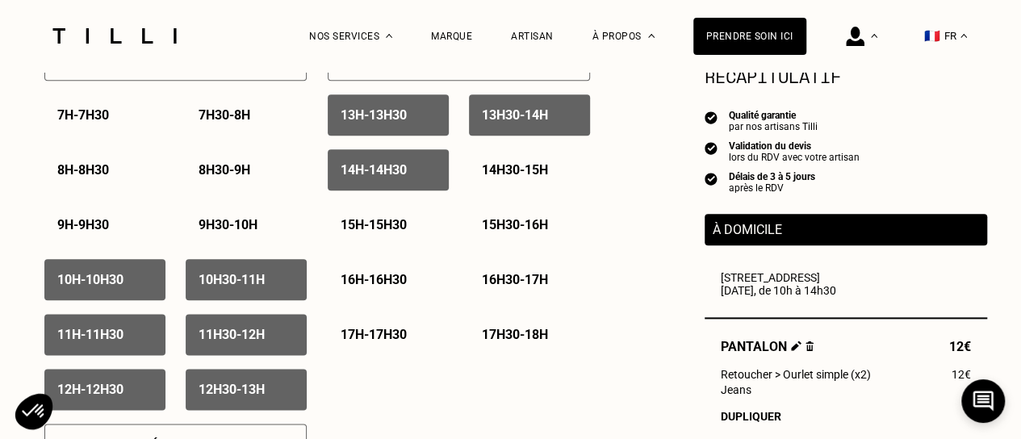
click at [539, 165] on p "14h30 - 15h" at bounding box center [515, 169] width 66 height 15
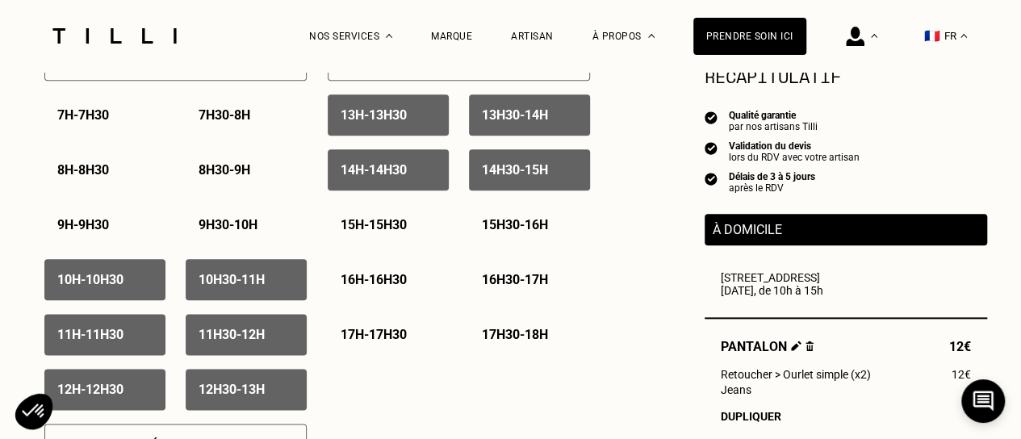
click at [98, 406] on div "12h - 12h30" at bounding box center [104, 389] width 121 height 41
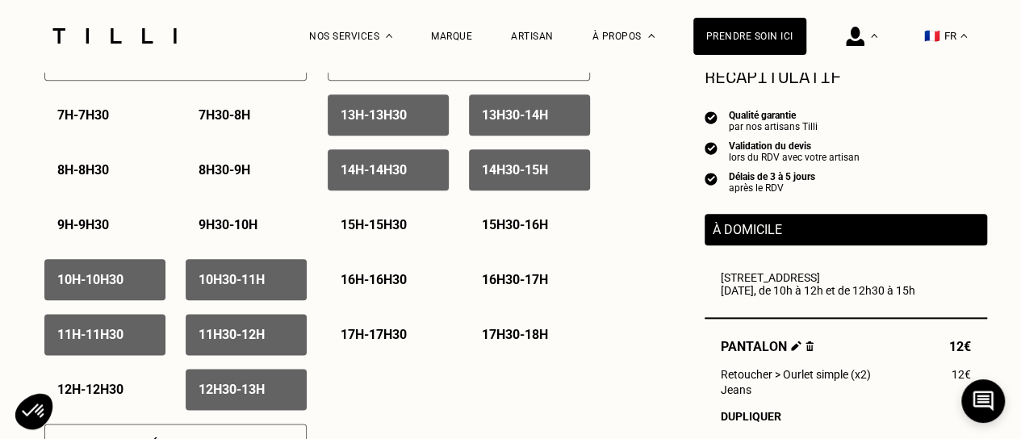
click at [236, 393] on p "12h30 - 13h" at bounding box center [231, 389] width 66 height 15
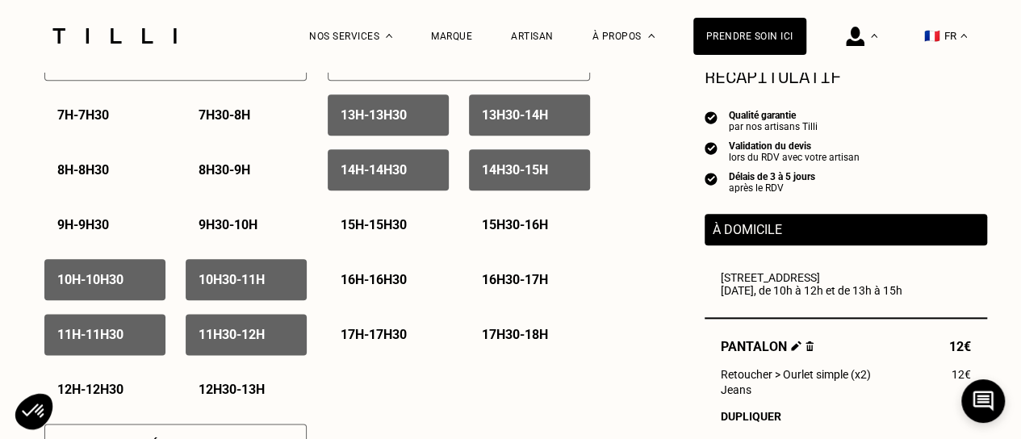
click at [250, 341] on p "11h30 - 12h" at bounding box center [231, 334] width 66 height 15
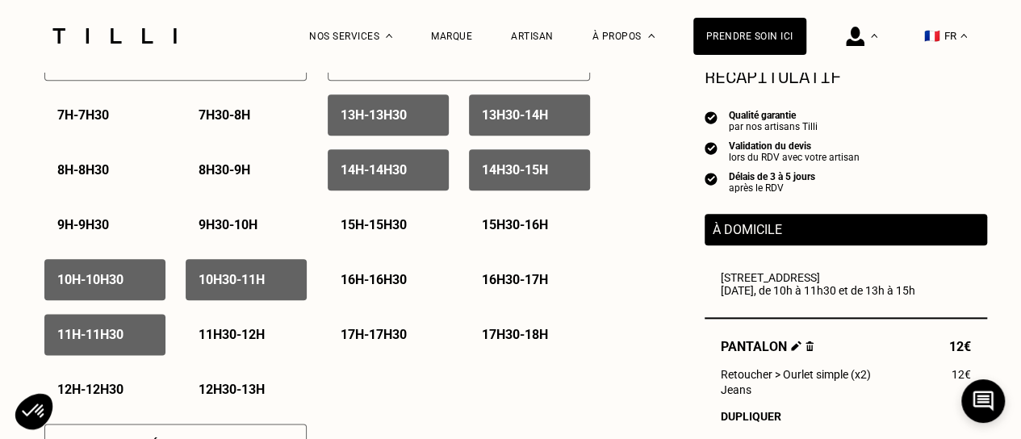
click at [394, 119] on p "13h - 13h30" at bounding box center [373, 114] width 66 height 15
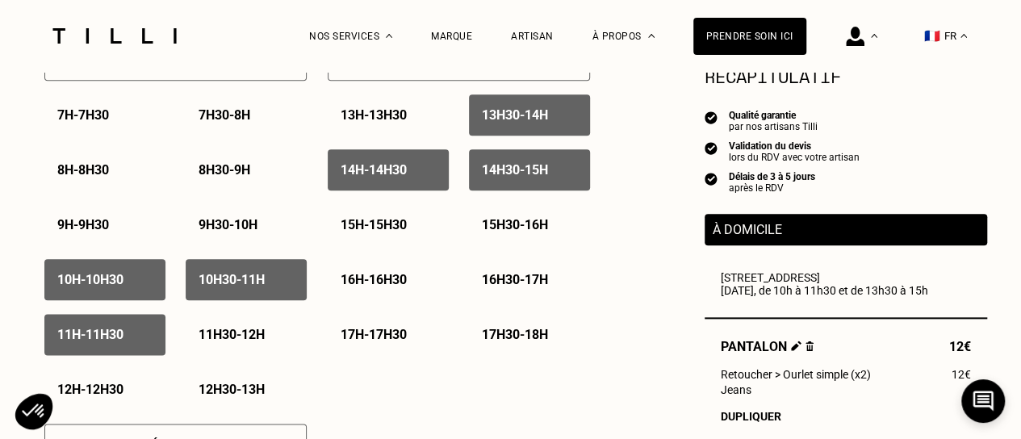
click at [515, 114] on p "13h30 - 14h" at bounding box center [515, 114] width 66 height 15
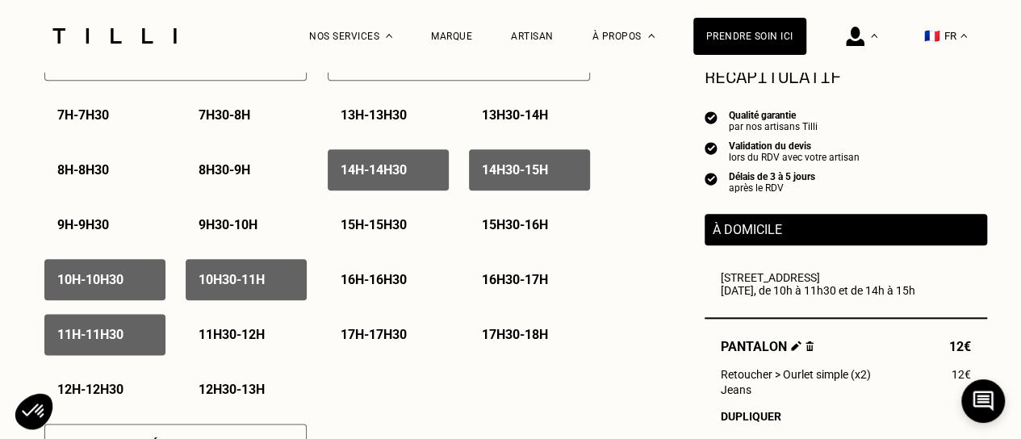
click at [405, 232] on p "15h - 15h30" at bounding box center [373, 224] width 66 height 15
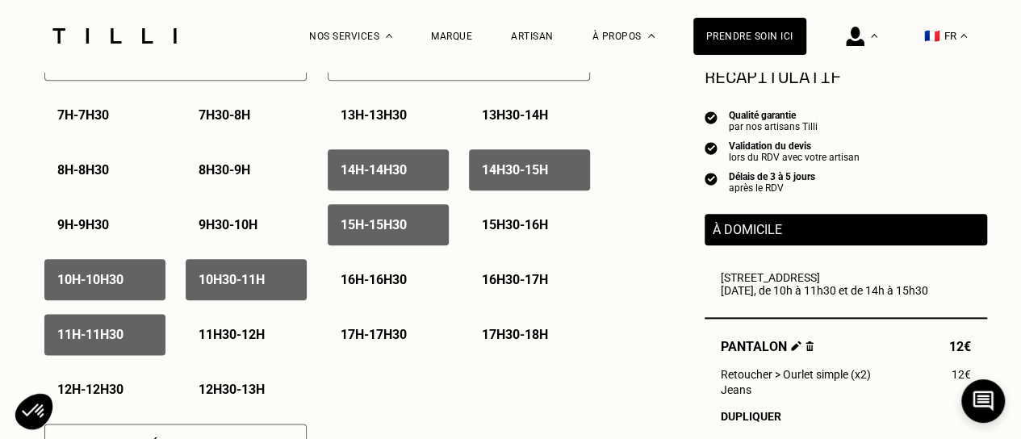
click at [500, 227] on p "15h30 - 16h" at bounding box center [515, 224] width 66 height 15
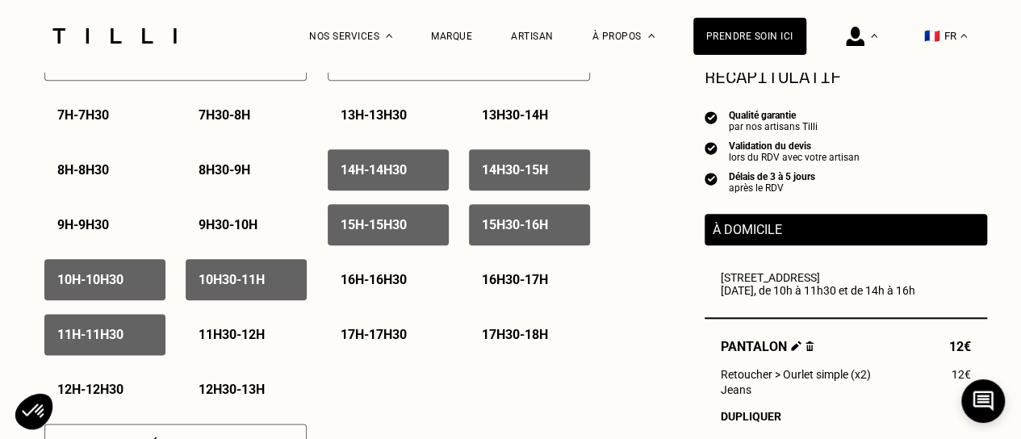
click at [372, 296] on div "16h - 16h30" at bounding box center [388, 279] width 121 height 41
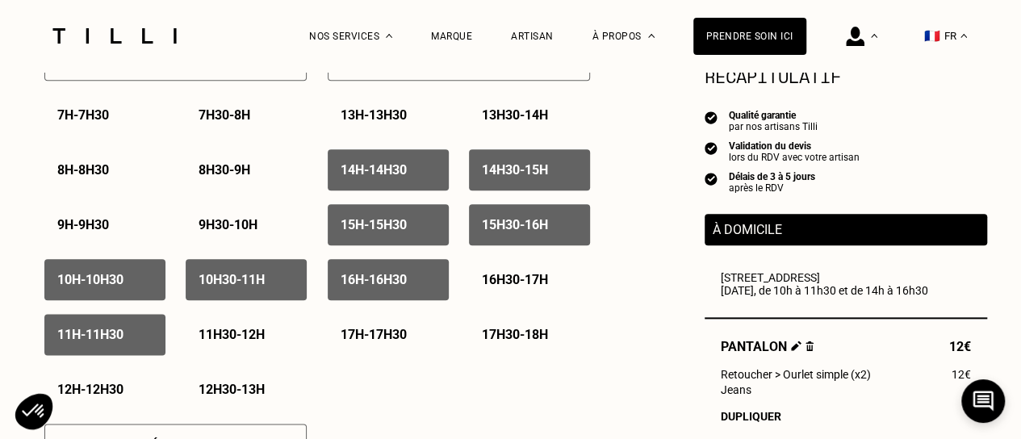
click at [505, 286] on p "16h30 - 17h" at bounding box center [515, 279] width 66 height 15
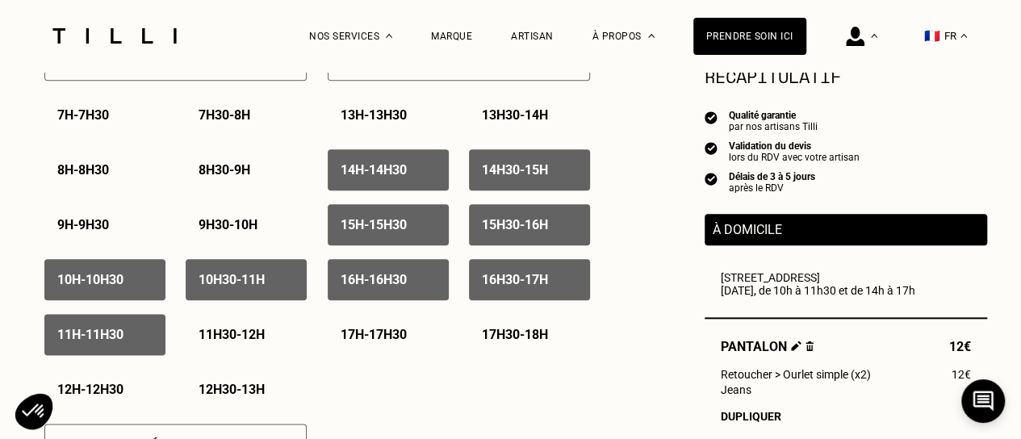
click at [382, 353] on div "17h - 17h30" at bounding box center [388, 334] width 121 height 41
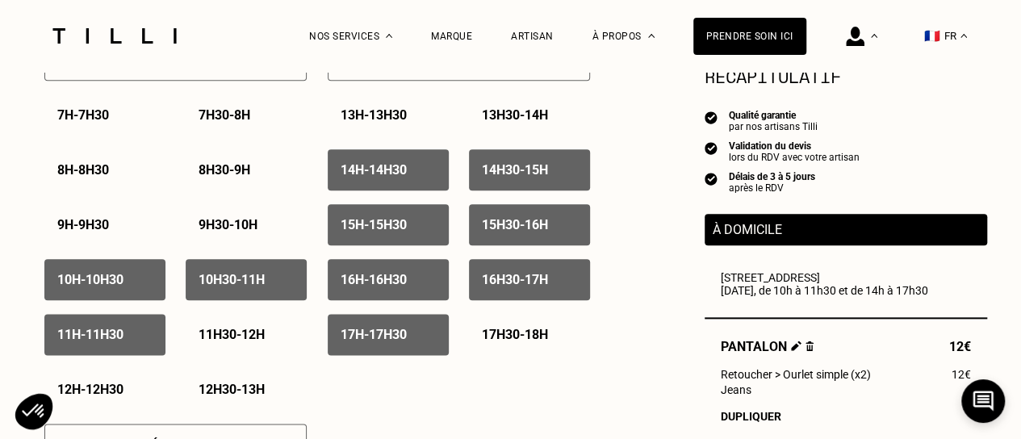
click at [495, 341] on p "17h30 - 18h" at bounding box center [515, 334] width 66 height 15
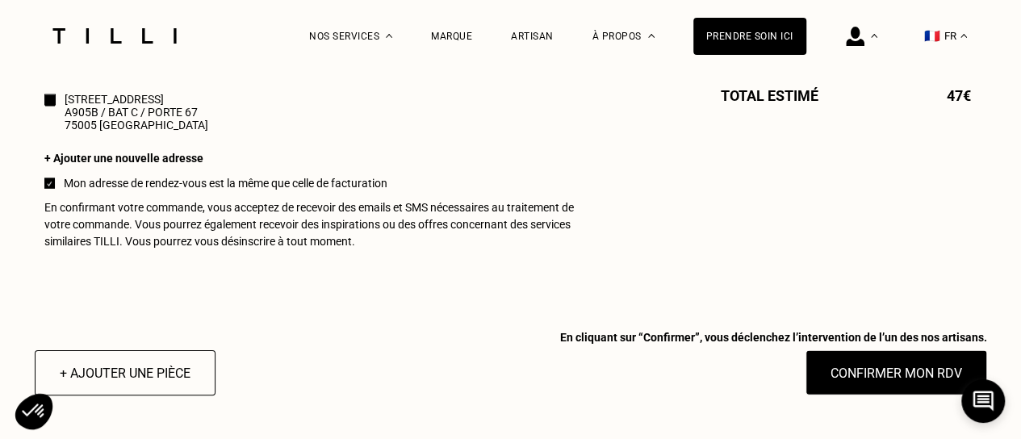
scroll to position [1690, 0]
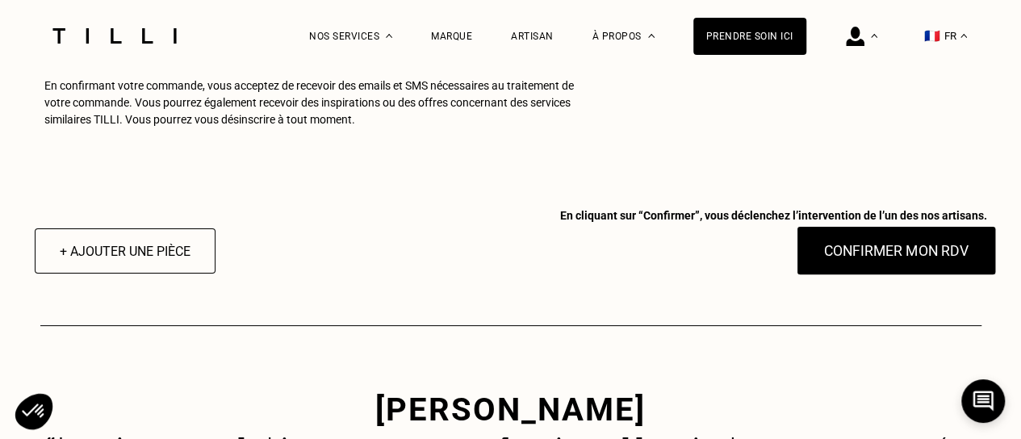
click at [846, 260] on button "Confirmer mon RDV" at bounding box center [895, 251] width 200 height 50
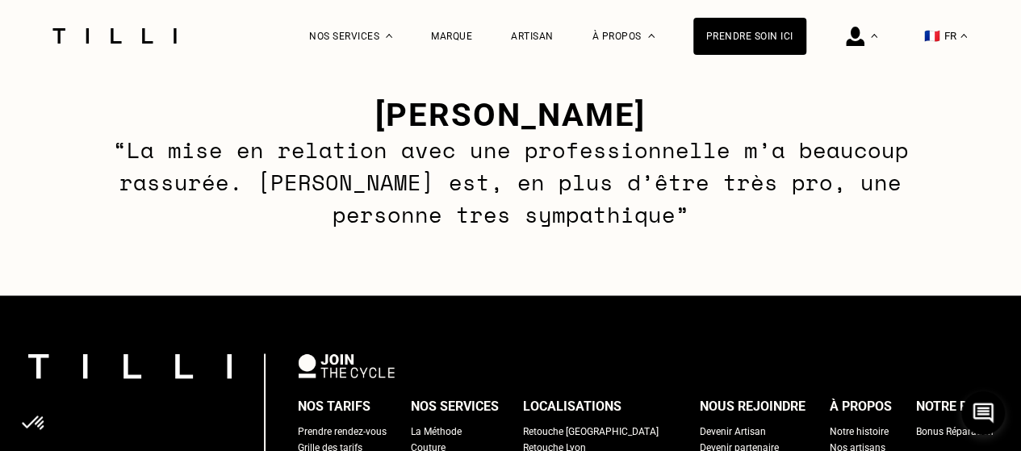
scroll to position [1190, 0]
